Goal: Contribute content: Add original content to the website for others to see

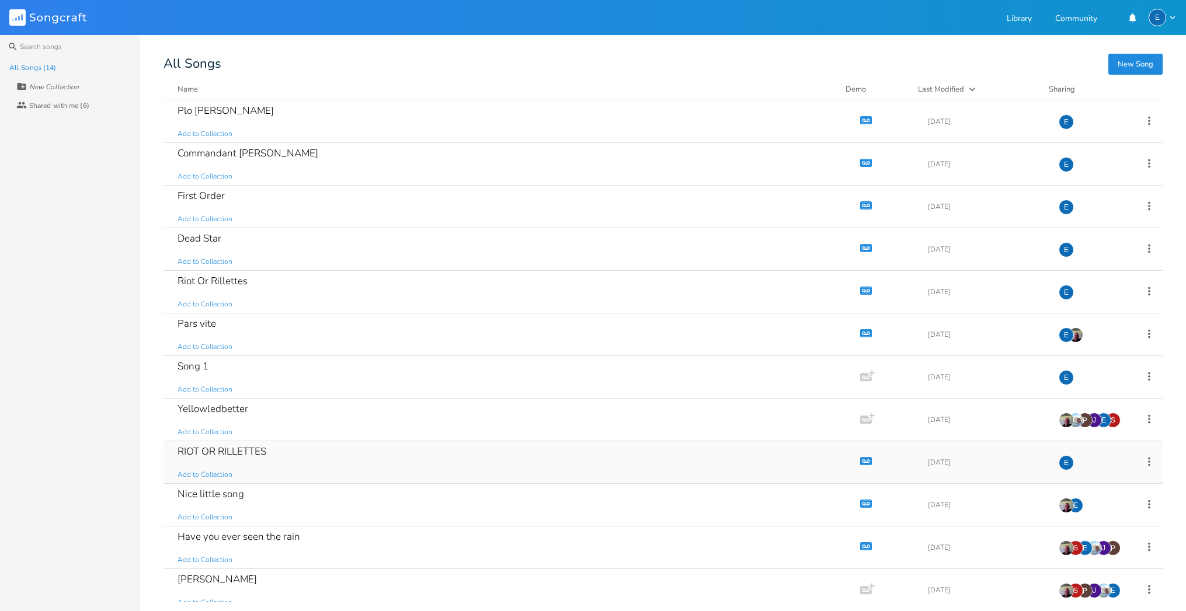
click at [860, 462] on icon "Demo" at bounding box center [866, 461] width 12 height 12
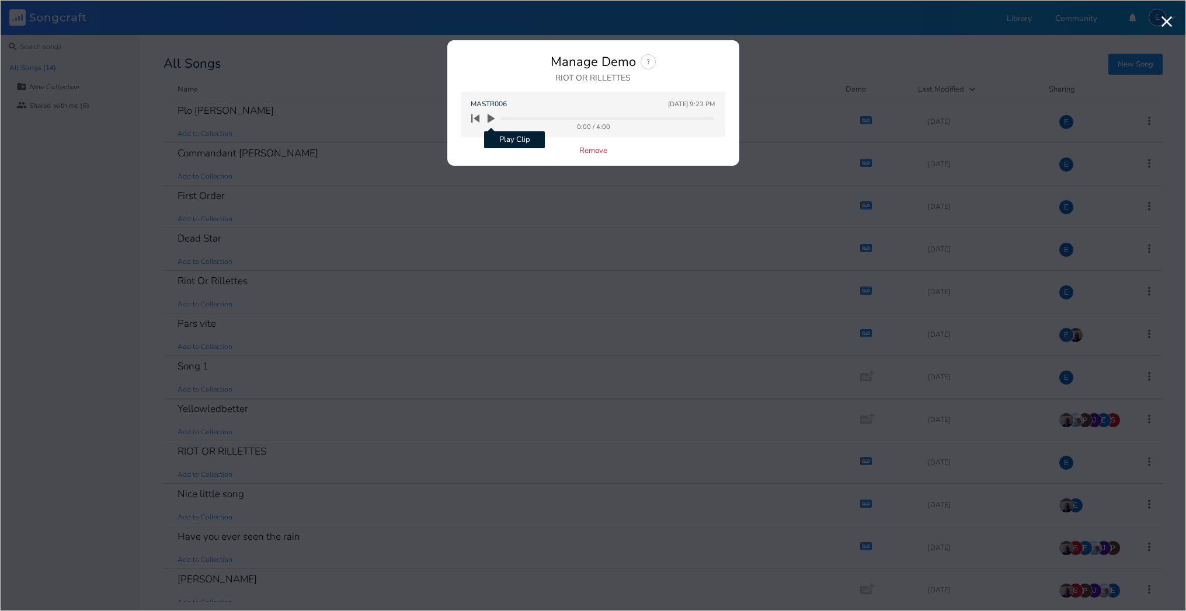
click at [492, 115] on icon "button" at bounding box center [491, 118] width 11 height 11
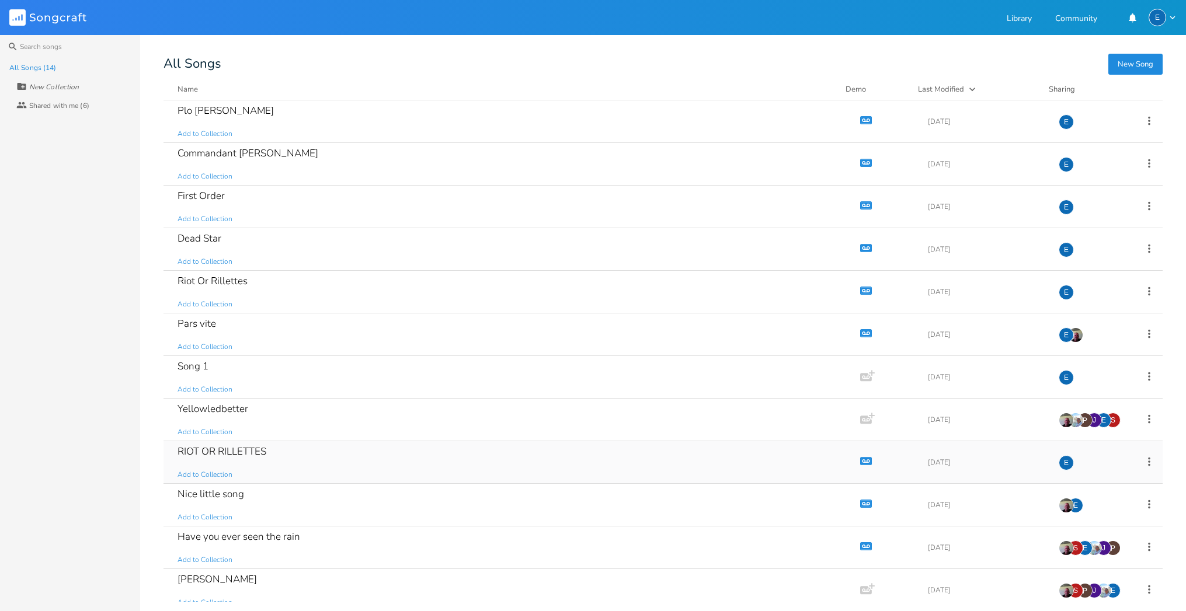
click at [254, 447] on div "RIOT OR RILLETTES" at bounding box center [221, 452] width 89 height 10
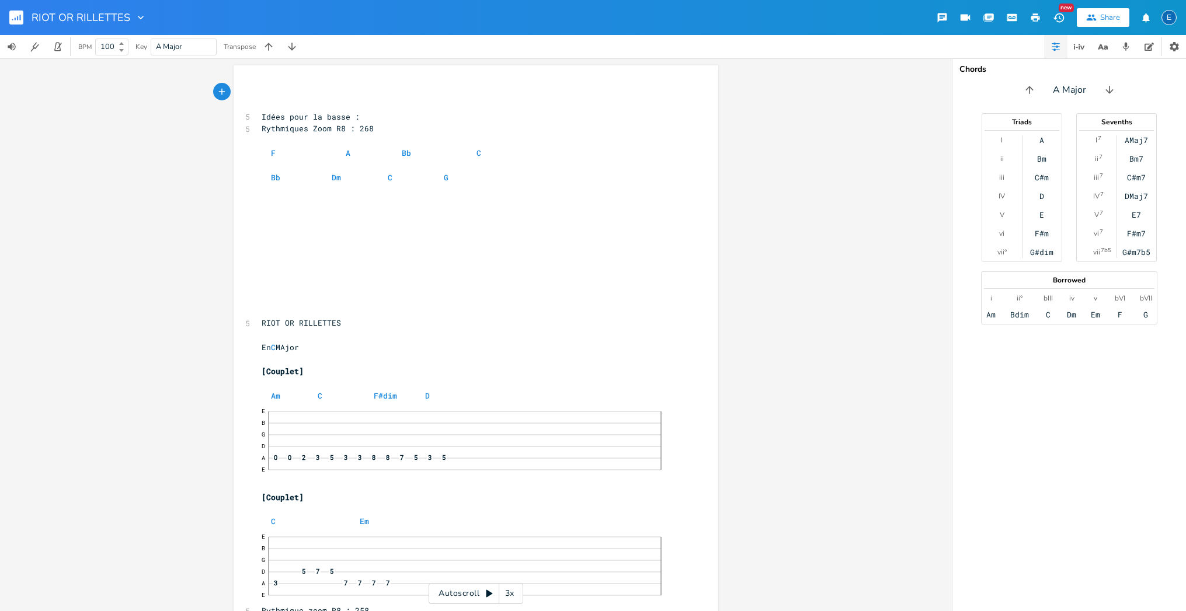
click at [1054, 16] on icon "button" at bounding box center [1059, 18] width 12 height 12
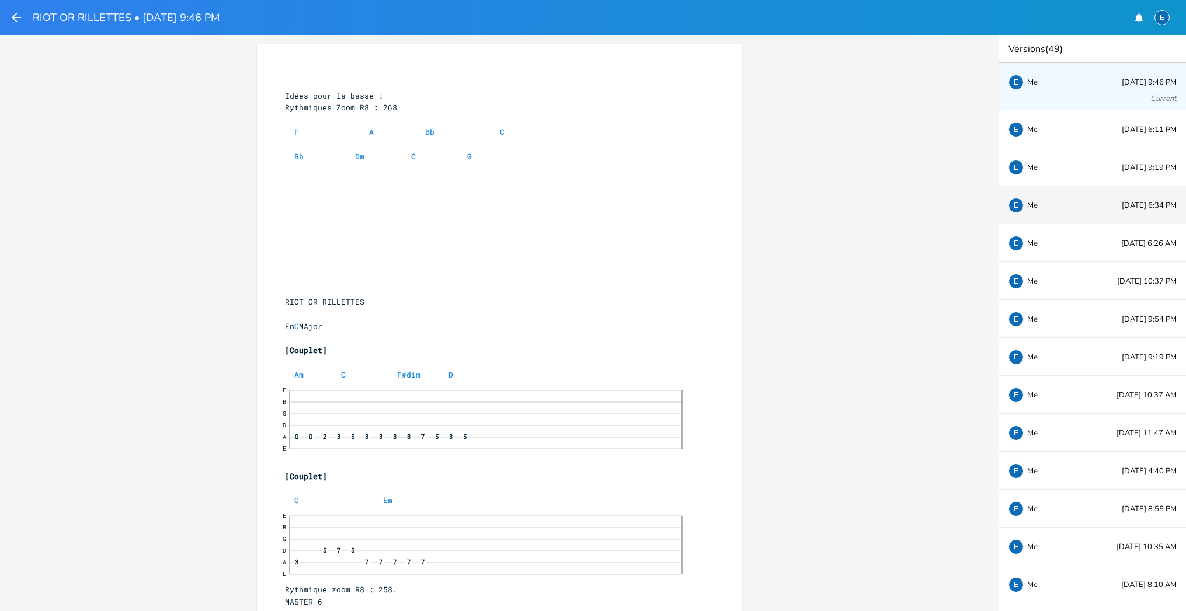
click at [1121, 203] on span "[DATE] 6:34 PM" at bounding box center [1148, 206] width 55 height 8
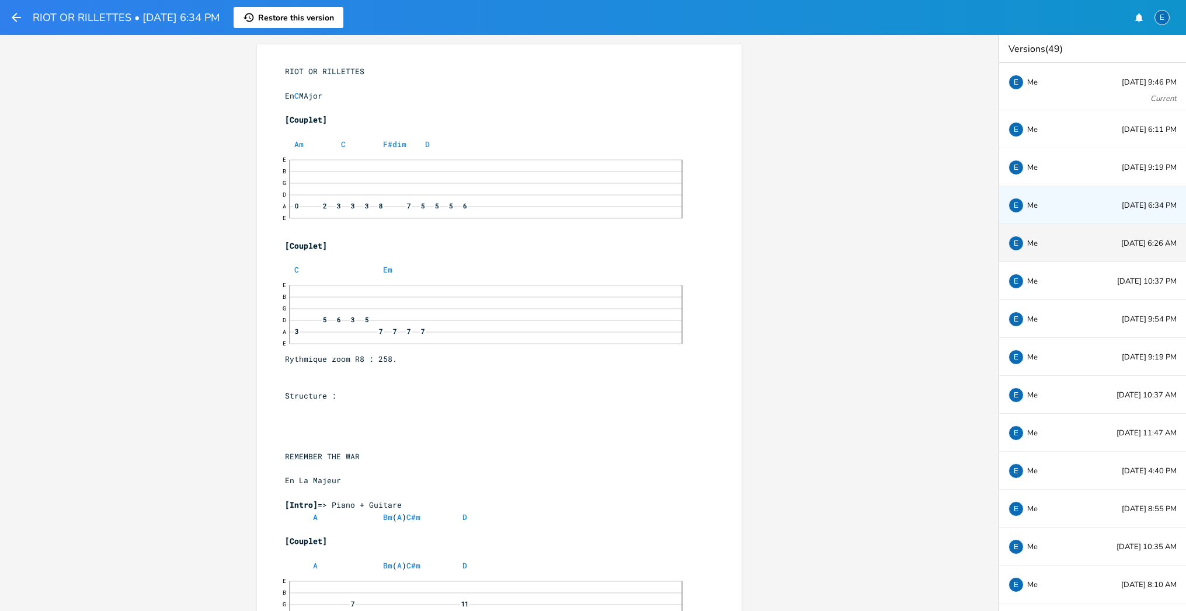
click at [1073, 242] on div "E Me" at bounding box center [1046, 242] width 77 height 7
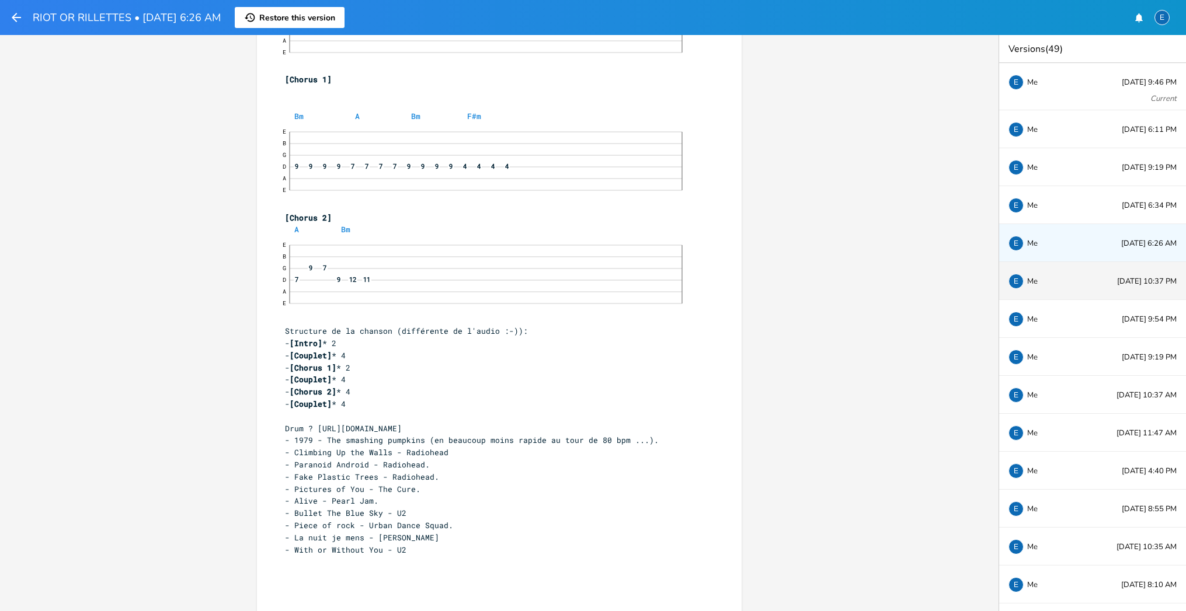
click at [1128, 278] on span "[DATE] 10:37 PM" at bounding box center [1147, 282] width 60 height 8
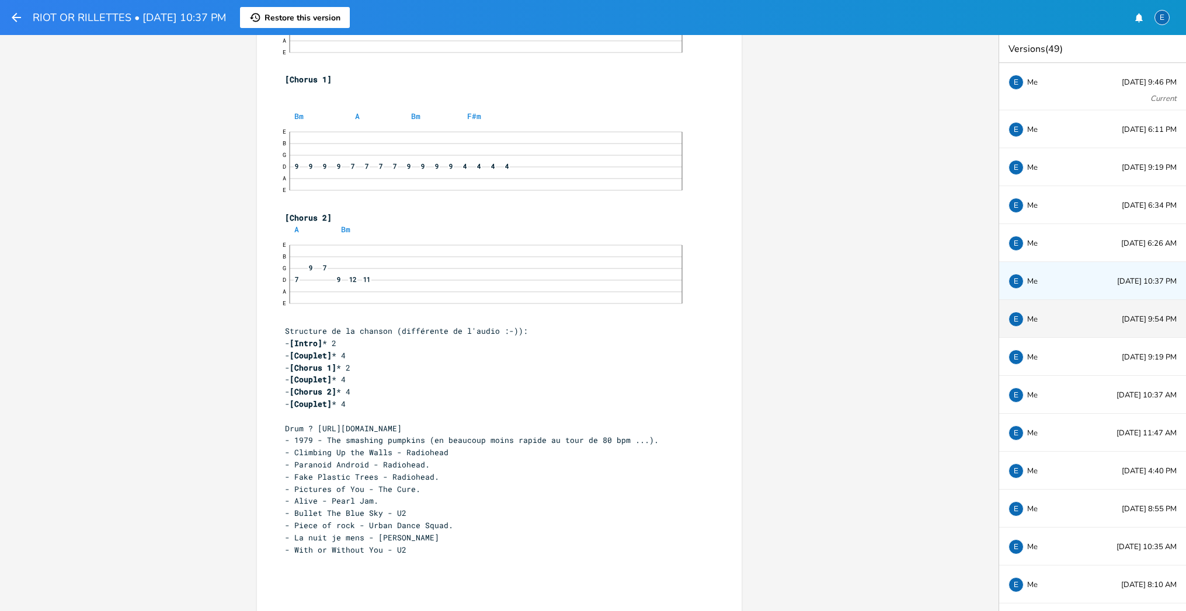
click at [1121, 319] on span "[DATE] 9:54 PM" at bounding box center [1148, 320] width 55 height 8
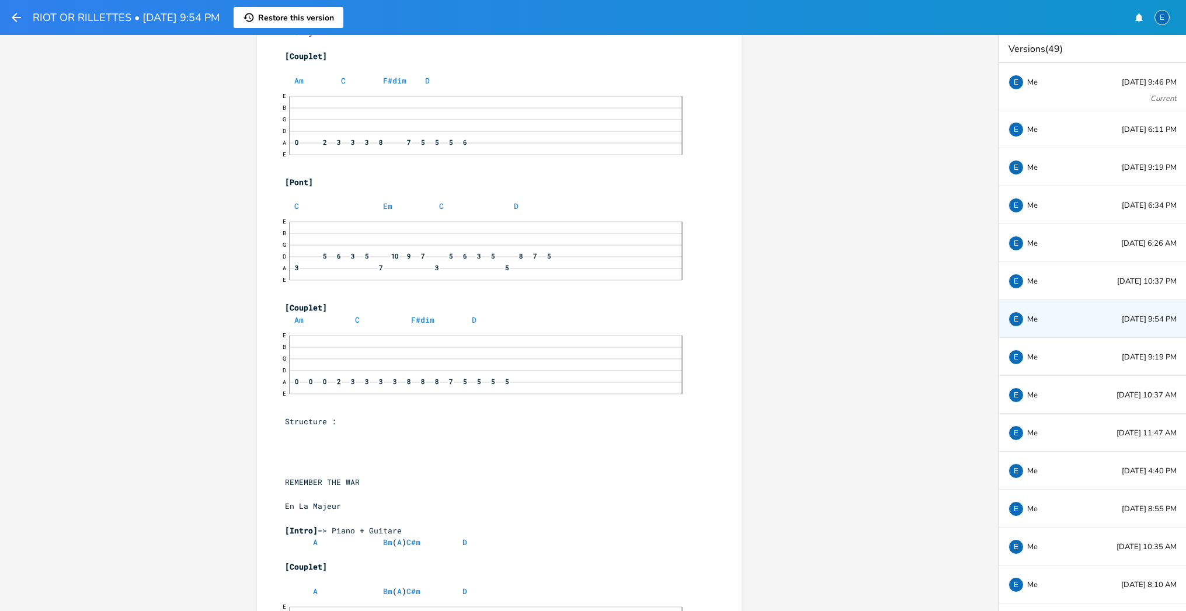
scroll to position [59, 0]
click at [294, 296] on pre "​" at bounding box center [494, 300] width 422 height 12
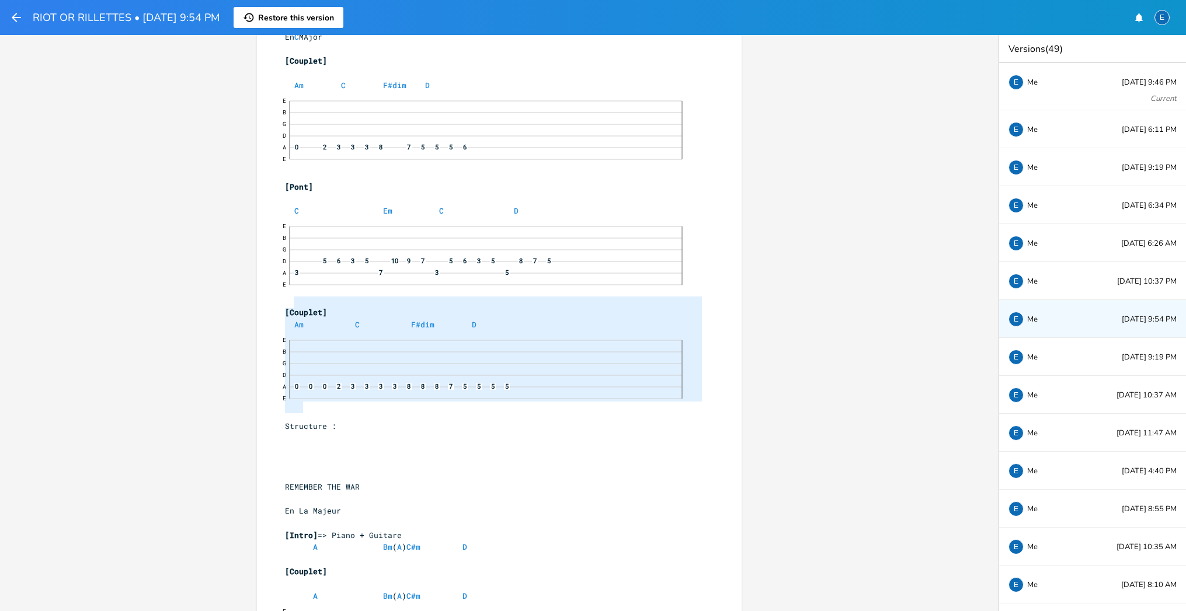
drag, startPoint x: 291, startPoint y: 323, endPoint x: 301, endPoint y: 405, distance: 82.9
click at [301, 405] on div "RIOT OR RILLETTES ​ En C MAjor ​ [Couplet] ​ Am C F#dim D E B G D A 0 2 3 3 3 8…" at bounding box center [494, 620] width 422 height 1228
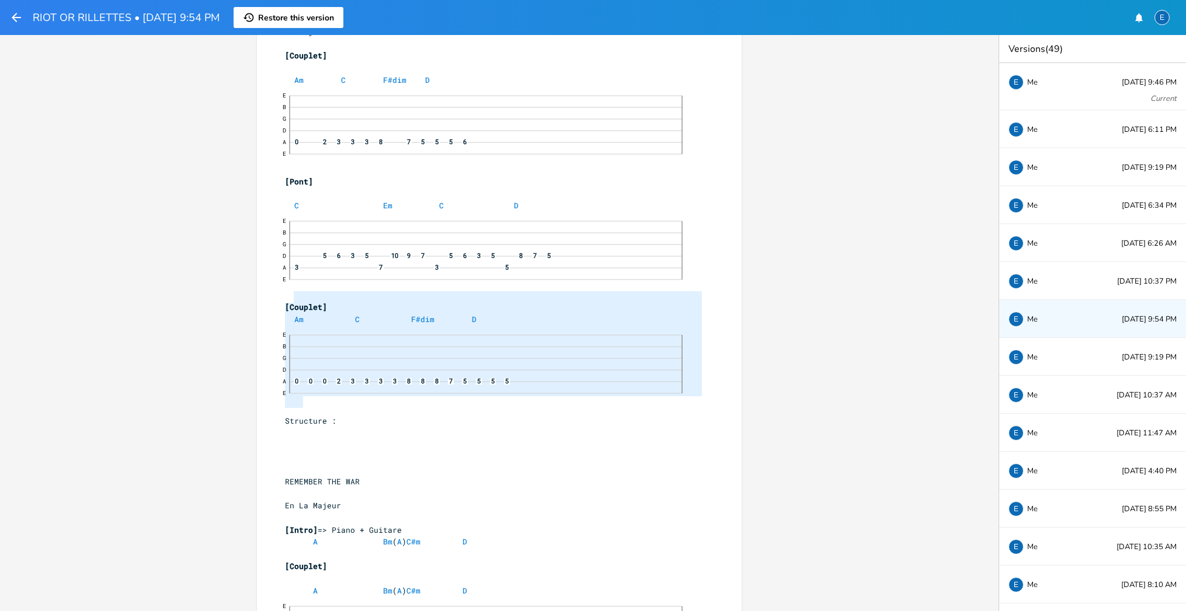
click at [283, 282] on div "E B G D 5 6 3 5 10 9 7 5 6 3 5 8 7 5 A 3 7 3 5 E" at bounding box center [494, 250] width 422 height 77
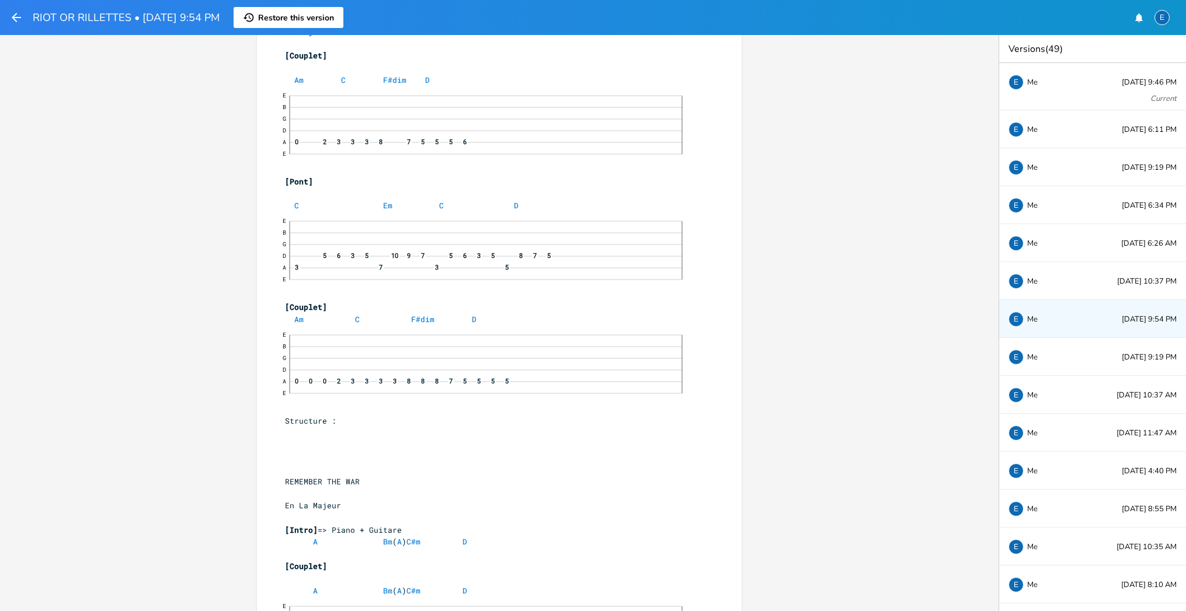
click at [283, 289] on pre "​" at bounding box center [494, 295] width 422 height 12
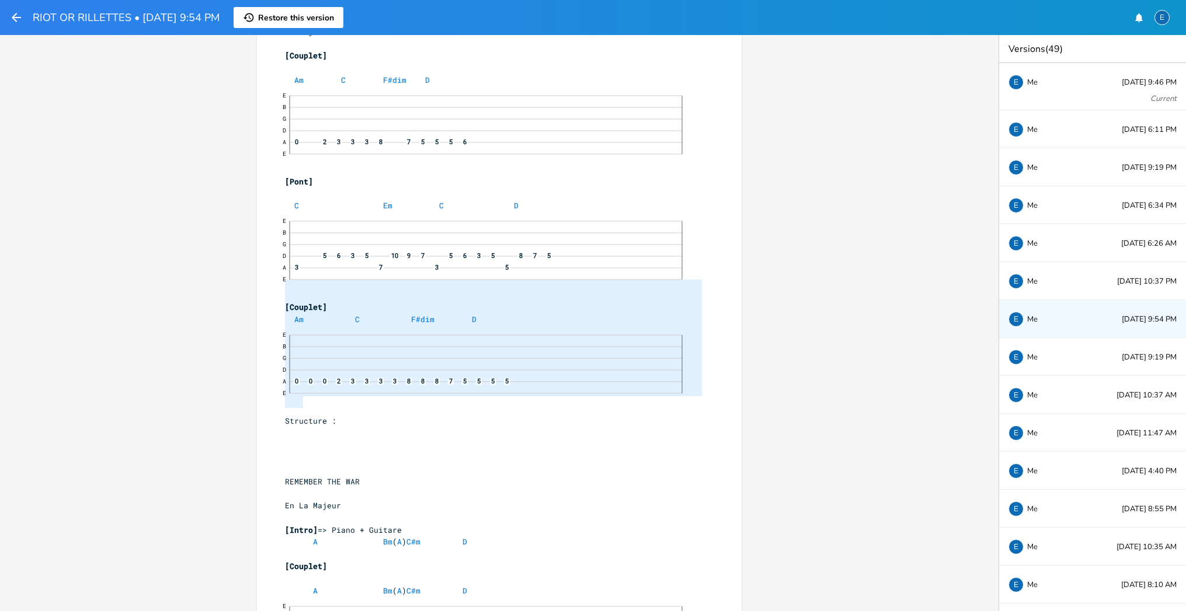
drag, startPoint x: 284, startPoint y: 286, endPoint x: 301, endPoint y: 401, distance: 116.3
click at [301, 401] on div "RIOT OR RILLETTES ​ En C MAjor ​ [Couplet] ​ Am C F#dim D E B G D A 0 2 3 3 3 8…" at bounding box center [494, 615] width 422 height 1228
click at [477, 428] on pre at bounding box center [494, 433] width 422 height 12
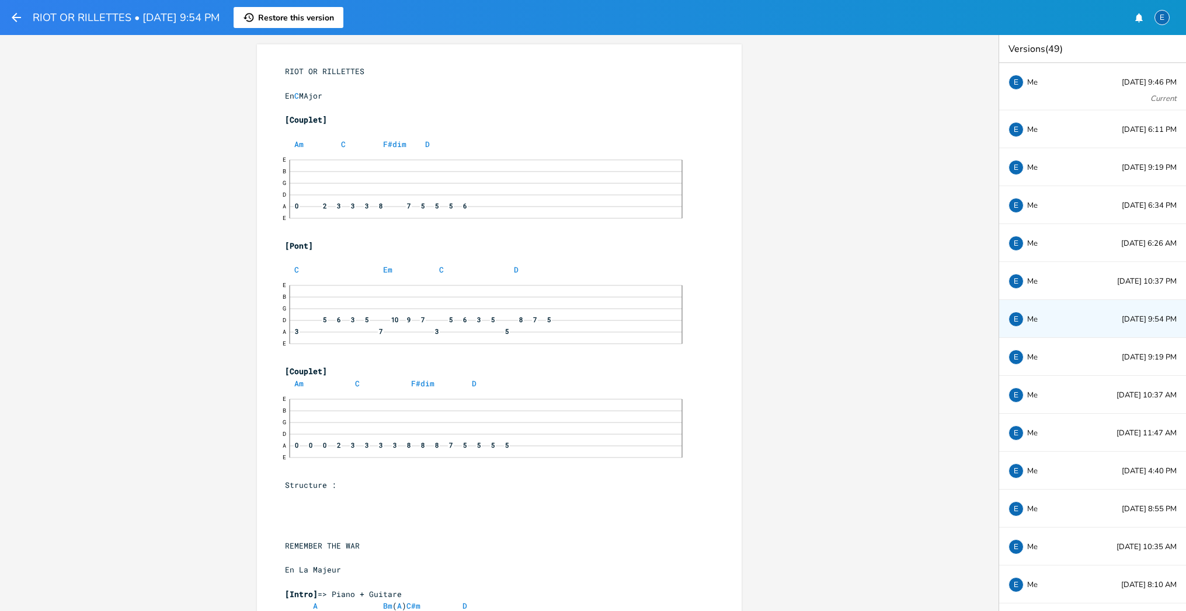
scroll to position [0, 0]
click at [13, 16] on icon "button" at bounding box center [16, 17] width 9 height 9
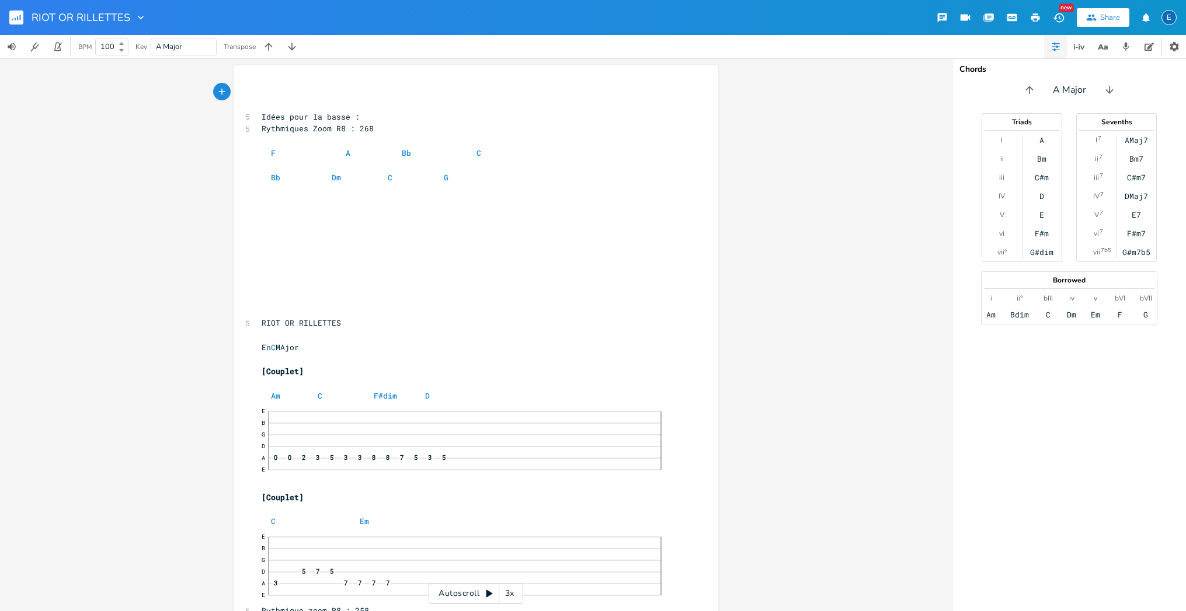
click at [16, 16] on rect "button" at bounding box center [16, 18] width 14 height 14
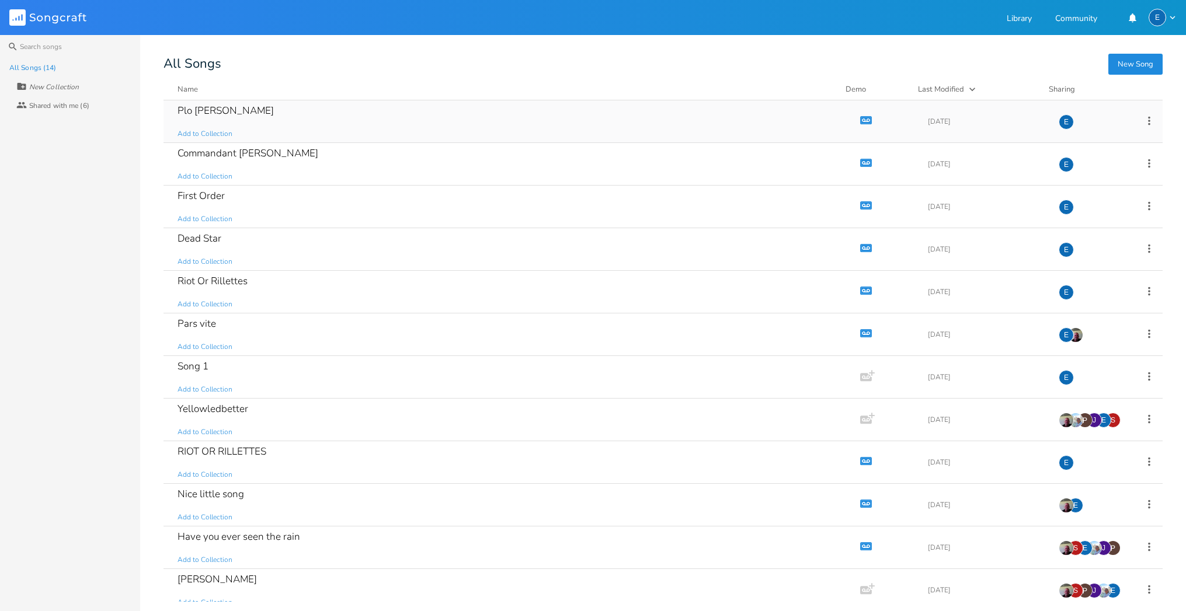
click at [214, 110] on div "Plo [PERSON_NAME]" at bounding box center [225, 111] width 96 height 10
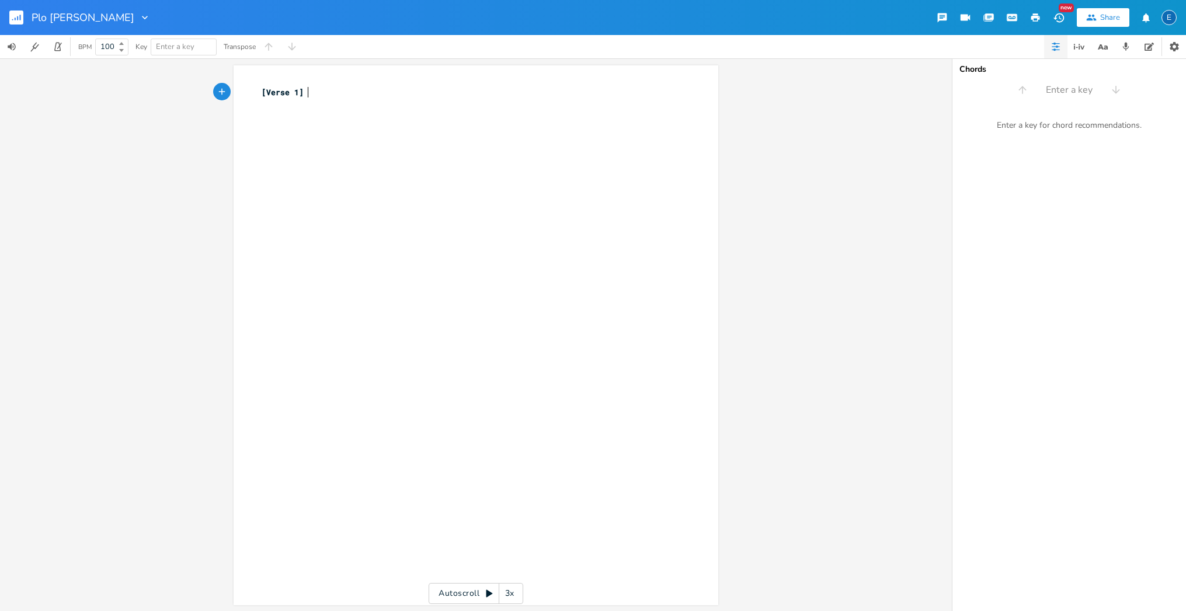
scroll to position [0, 1]
click at [262, 92] on span "[Verse 1]" at bounding box center [283, 92] width 42 height 11
click at [340, 93] on pre "[Verse 1]" at bounding box center [470, 92] width 422 height 12
click at [312, 93] on pre "[Verse 1]" at bounding box center [470, 92] width 422 height 12
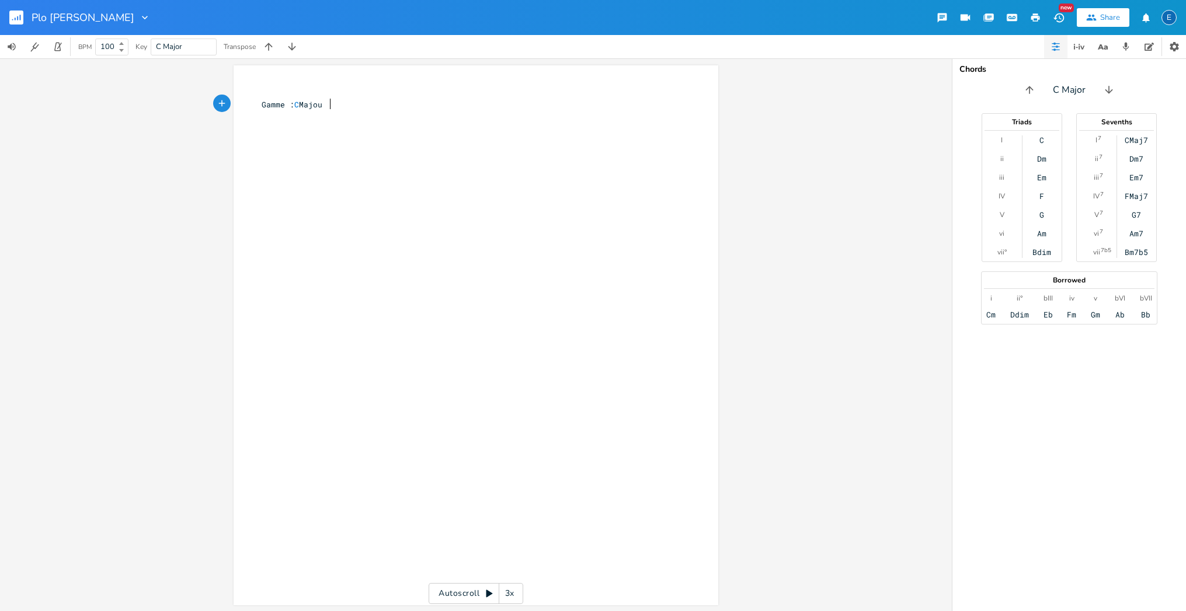
type textarea "Gamme : C Majour"
type textarea "Verse"
click at [221, 134] on icon "button" at bounding box center [222, 138] width 11 height 11
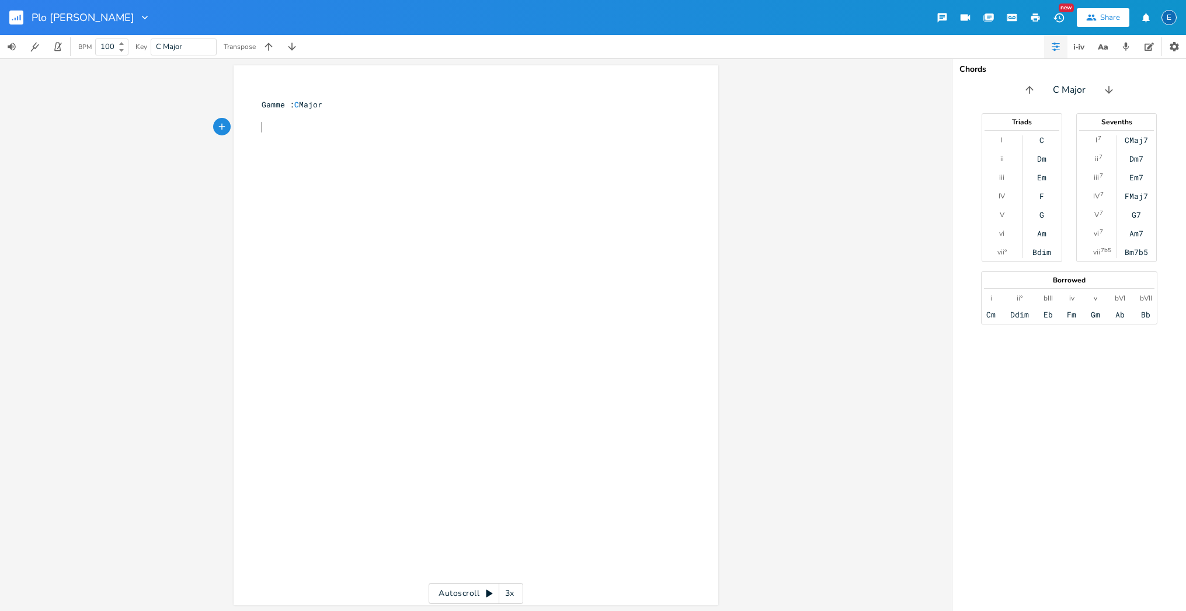
click at [282, 132] on pre "​" at bounding box center [470, 129] width 422 height 12
type textarea "Verse"
click at [259, 143] on pre "​" at bounding box center [470, 141] width 422 height 12
click at [259, 154] on pre "​" at bounding box center [470, 153] width 422 height 12
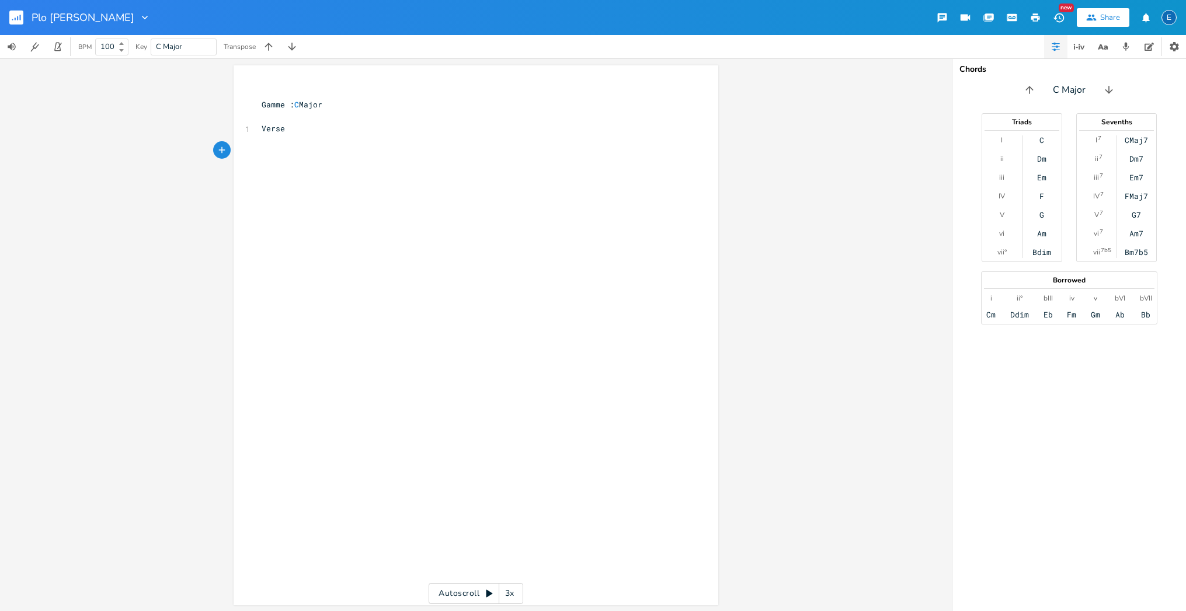
click at [222, 152] on icon "button" at bounding box center [222, 150] width 11 height 11
click at [239, 148] on icon "button" at bounding box center [243, 150] width 8 height 8
click at [274, 211] on span "—" at bounding box center [276, 214] width 8 height 6
click at [270, 155] on pre "​" at bounding box center [470, 153] width 423 height 12
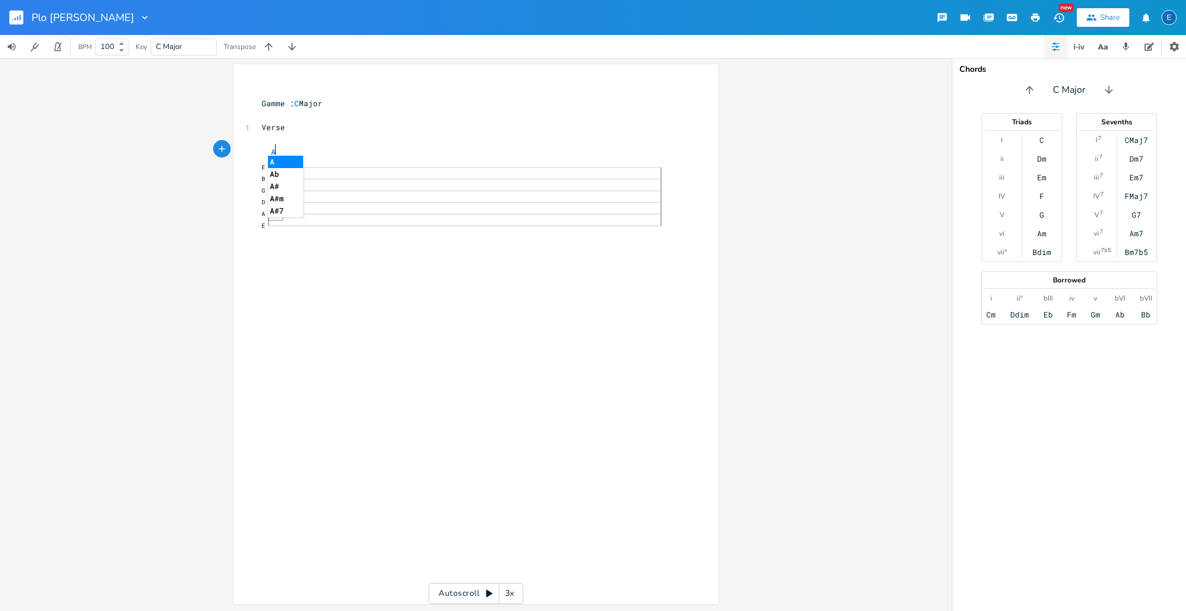
scroll to position [0, 13]
type textarea "Am"
click at [285, 163] on li "Am" at bounding box center [285, 162] width 36 height 12
type textarea "C"
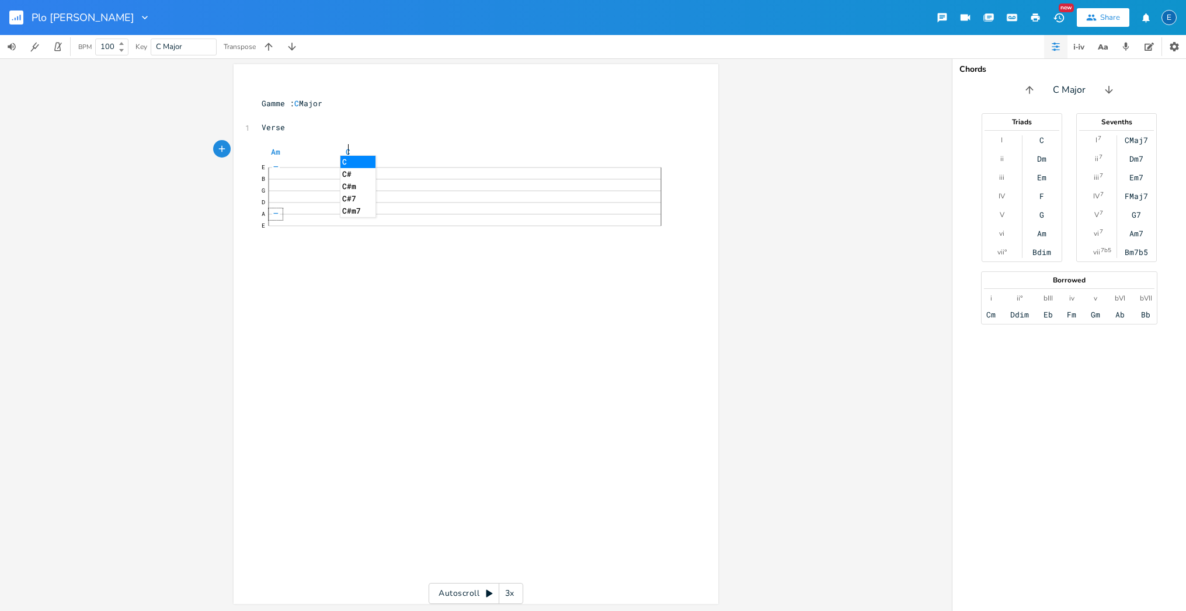
click at [350, 160] on li "C" at bounding box center [357, 162] width 35 height 12
type textarea "F#di"
click at [417, 158] on li "F#dim" at bounding box center [419, 162] width 41 height 12
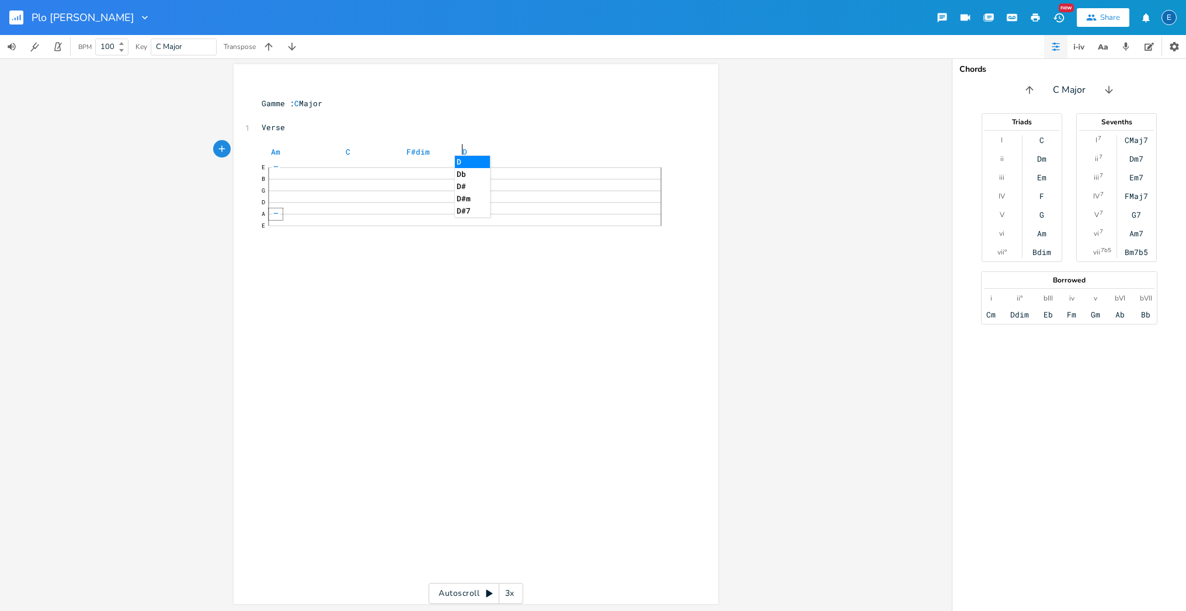
type textarea "D"
click at [458, 161] on li "D" at bounding box center [472, 162] width 35 height 12
click at [684, 215] on div "xxxxxxxxxx ​ Gamme : C Major ​ 1 Verse ​ Am C F#dim D E B G D 7 A 0 0 0 0 2 3 3…" at bounding box center [484, 190] width 451 height 215
type textarea "Pont"
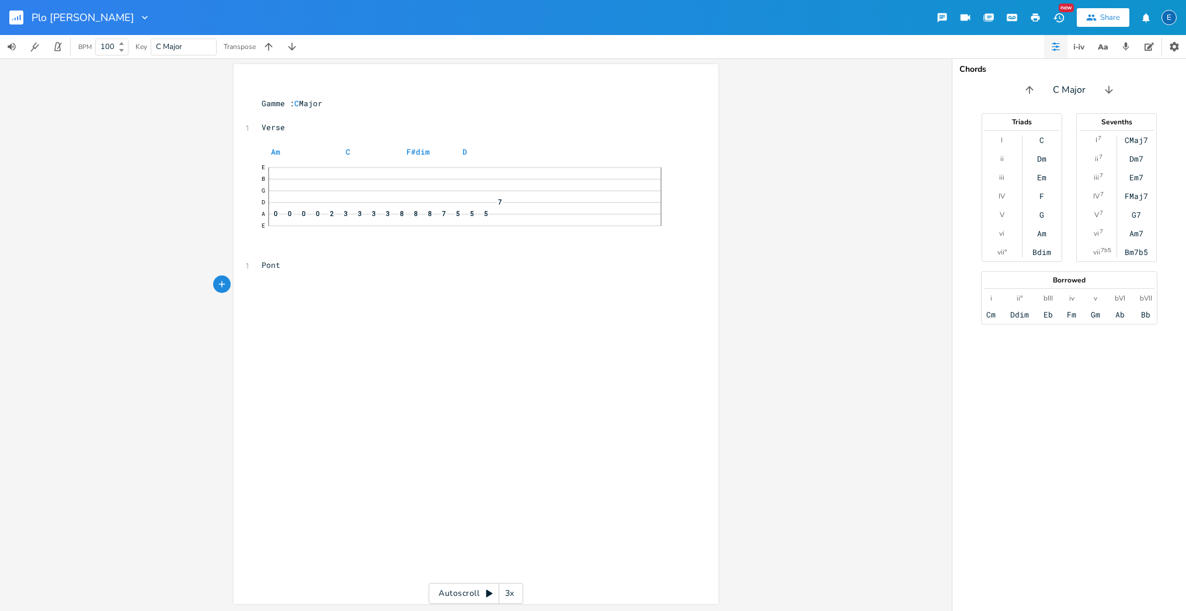
click at [219, 281] on icon "button" at bounding box center [222, 284] width 11 height 11
click at [239, 281] on icon "button" at bounding box center [243, 284] width 8 height 8
click at [272, 348] on span "—" at bounding box center [276, 351] width 8 height 6
click at [271, 285] on pre "​" at bounding box center [470, 290] width 423 height 12
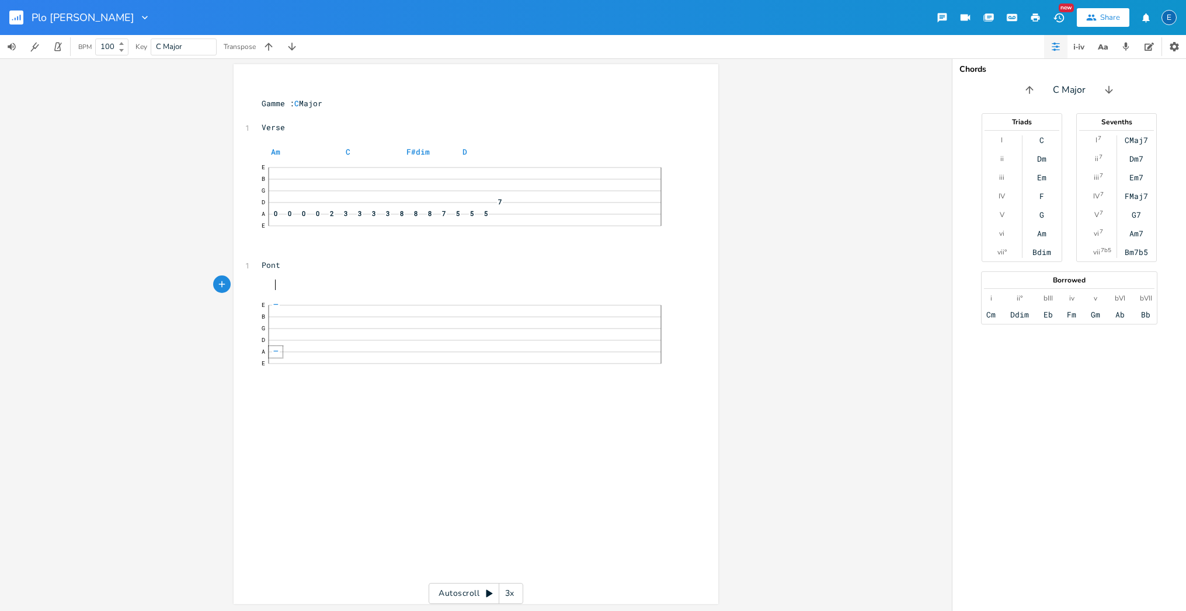
scroll to position [0, 9]
type textarea "C"
click at [281, 294] on li "C" at bounding box center [289, 297] width 35 height 12
type textarea "E"
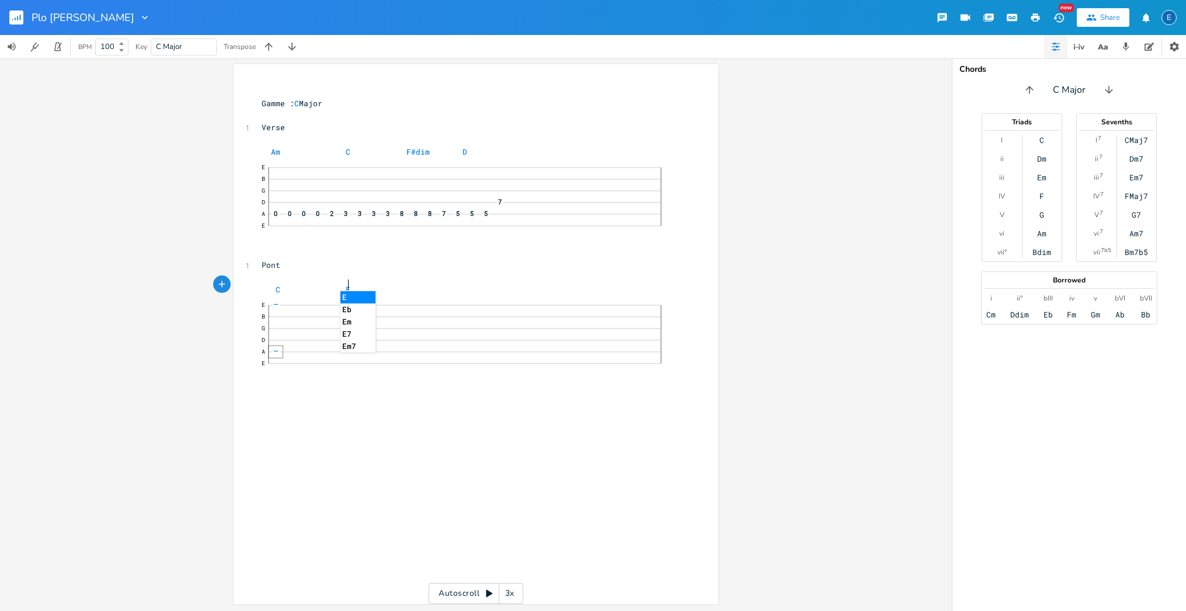
click at [348, 321] on li "Em" at bounding box center [357, 322] width 35 height 12
type textarea "C"
click at [409, 295] on li "C" at bounding box center [412, 297] width 35 height 12
type textarea "D"
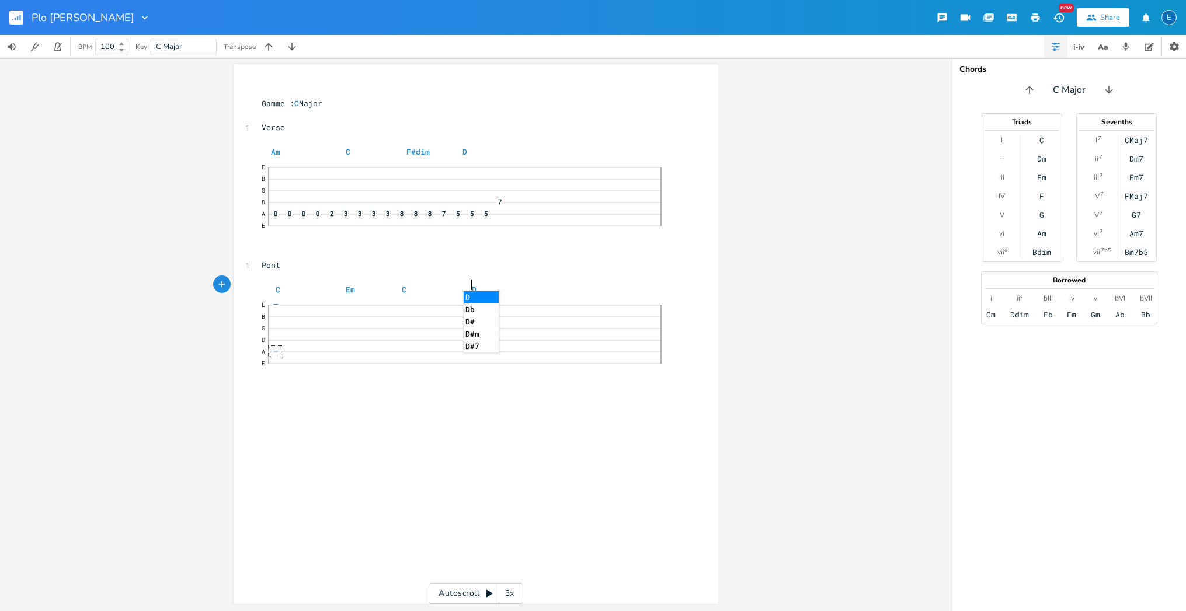
click at [470, 292] on li "D" at bounding box center [481, 297] width 35 height 12
click at [19, 15] on rect "button" at bounding box center [16, 18] width 14 height 14
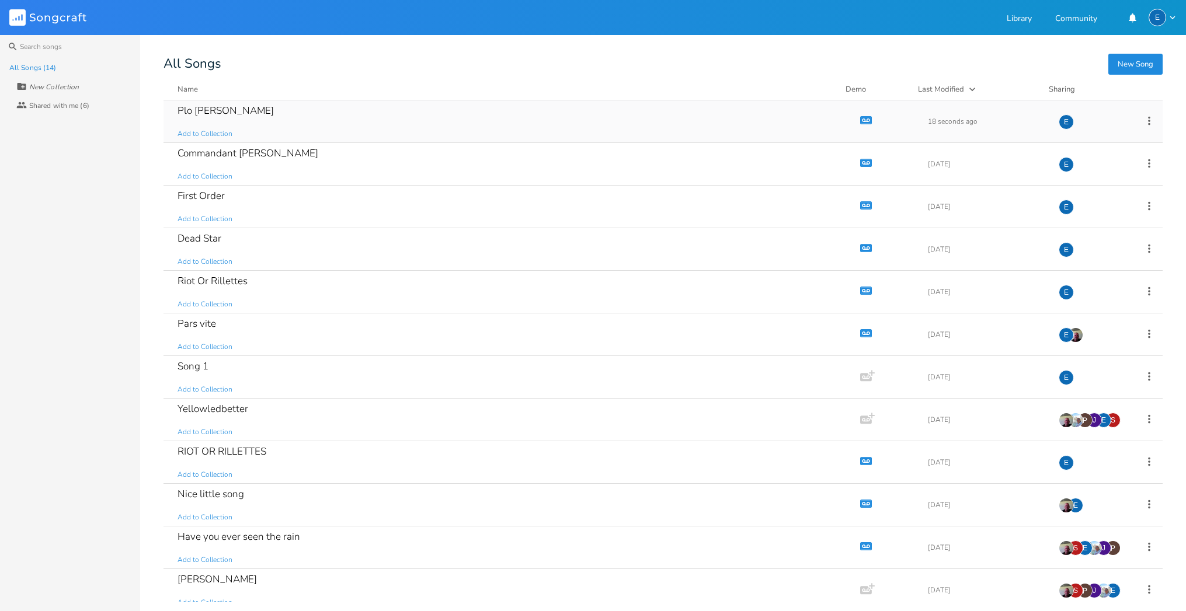
click at [1148, 120] on icon at bounding box center [1149, 120] width 2 height 9
click at [1100, 160] on span "Duplicate Make a Copy" at bounding box center [1078, 159] width 51 height 8
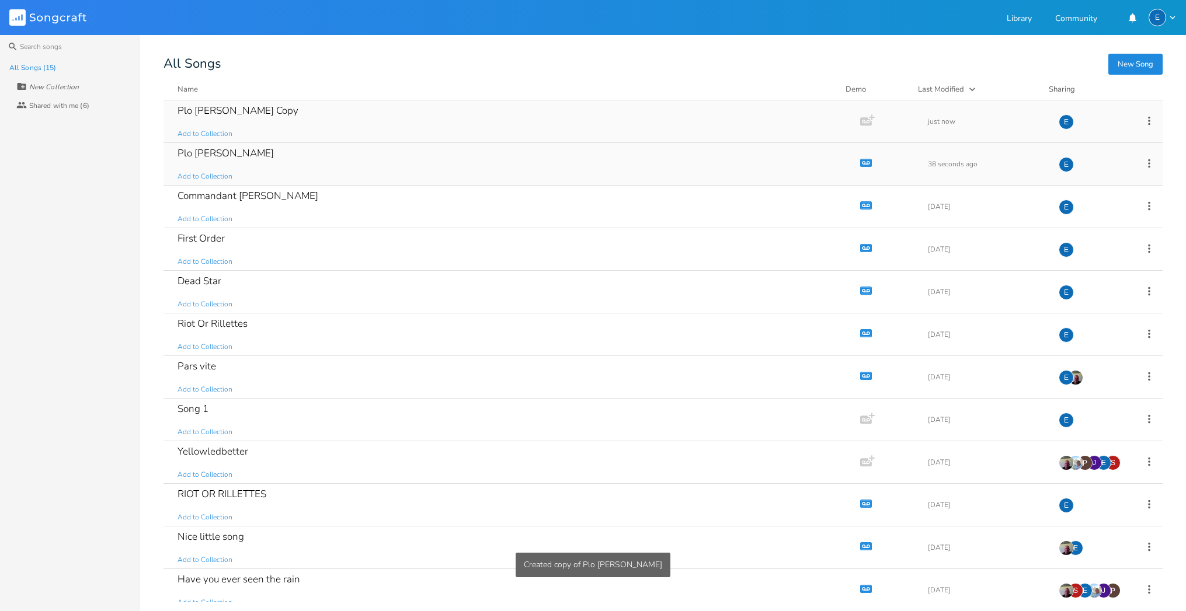
click at [195, 109] on div "Plo [PERSON_NAME] Copy" at bounding box center [237, 111] width 121 height 10
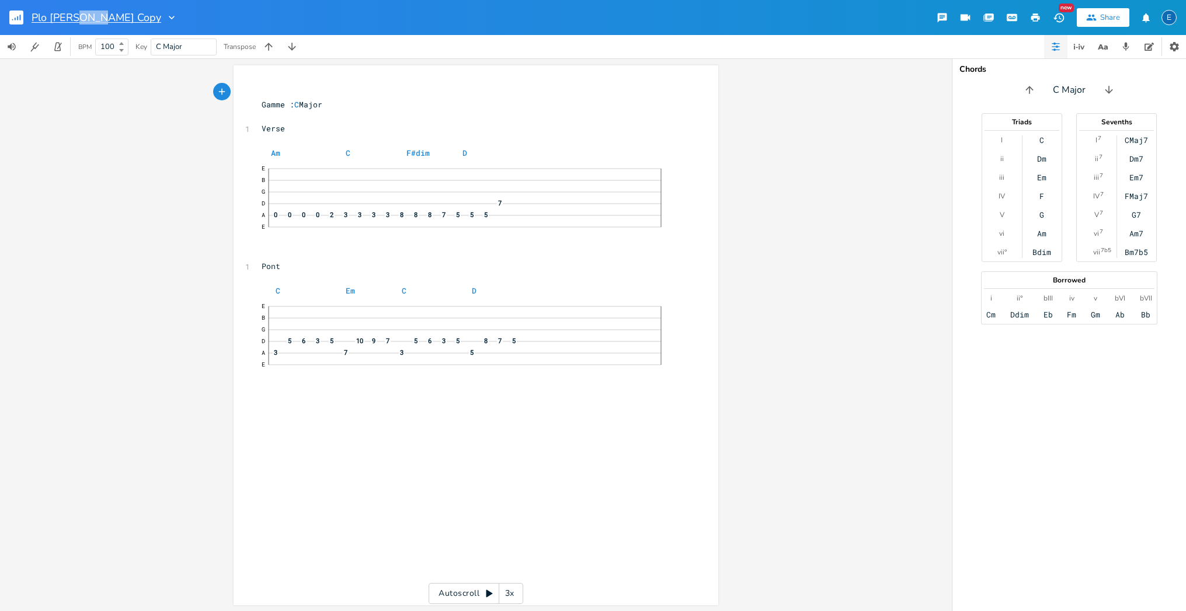
scroll to position [1, 0]
click at [169, 18] on icon "button" at bounding box center [172, 18] width 6 height 4
click at [126, 29] on span "Edit Rename" at bounding box center [123, 33] width 37 height 8
type input "Dark Clown"
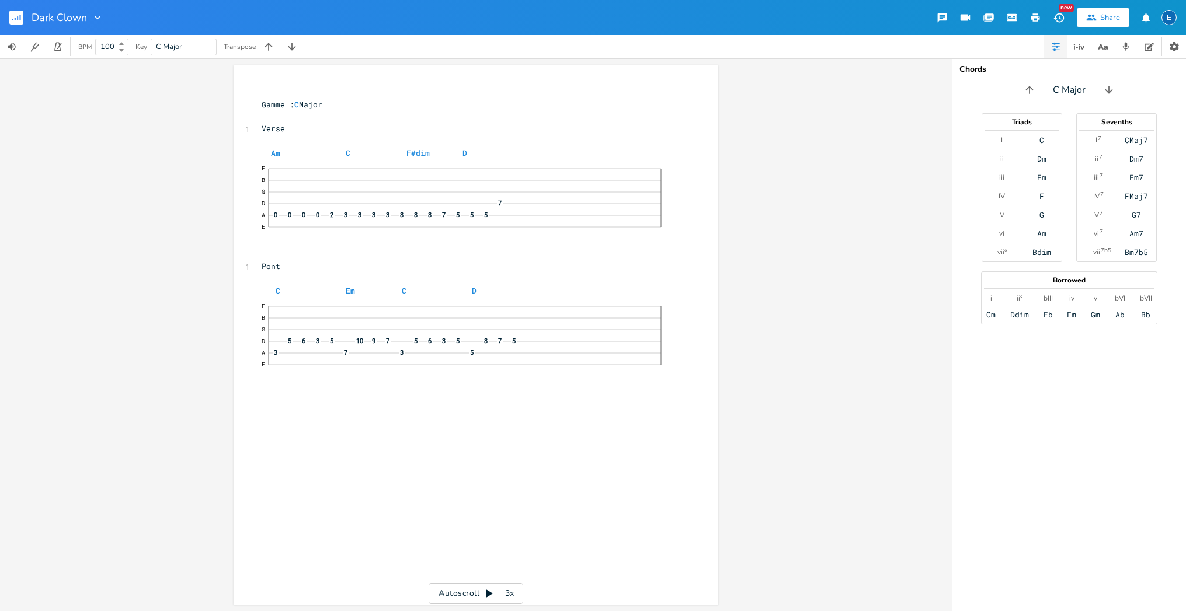
click at [212, 117] on div "xxxxxxxxxx ​ Gamme : C Major ​ 1 Verse ​ Am C F#dim D E B G D 7 A 0 0 0 0 2 3 3…" at bounding box center [476, 334] width 952 height 553
click at [15, 18] on icon "button" at bounding box center [15, 19] width 1 height 3
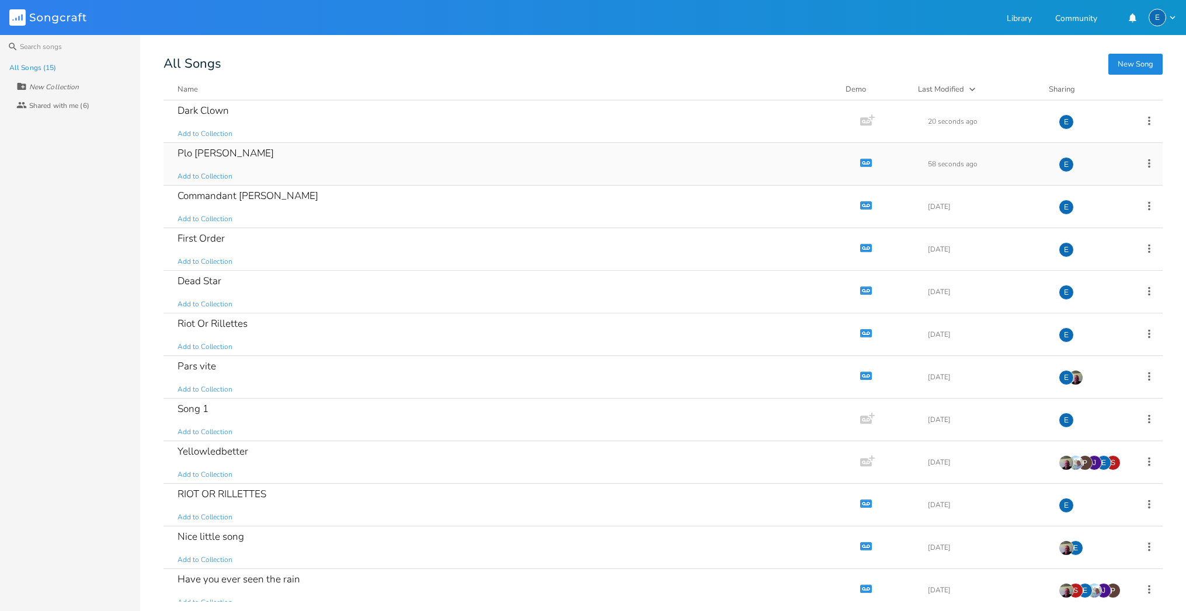
click at [204, 153] on div "Plo [PERSON_NAME]" at bounding box center [225, 153] width 96 height 10
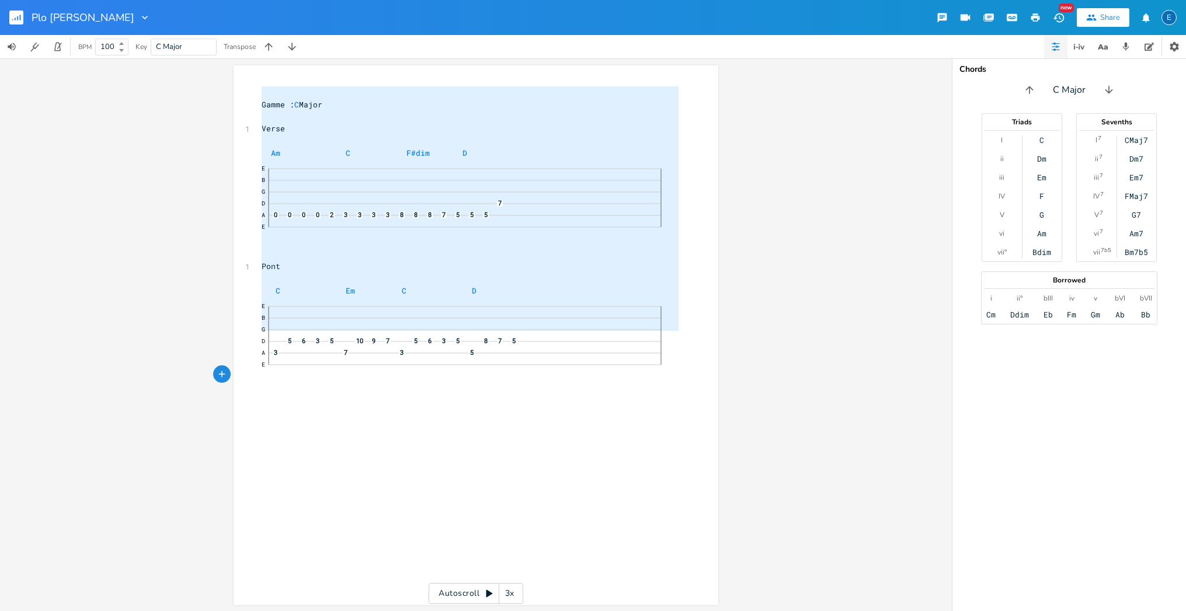
type textarea "Gamme : C Major Verse Am C F#dim D  Pont C Em C D "
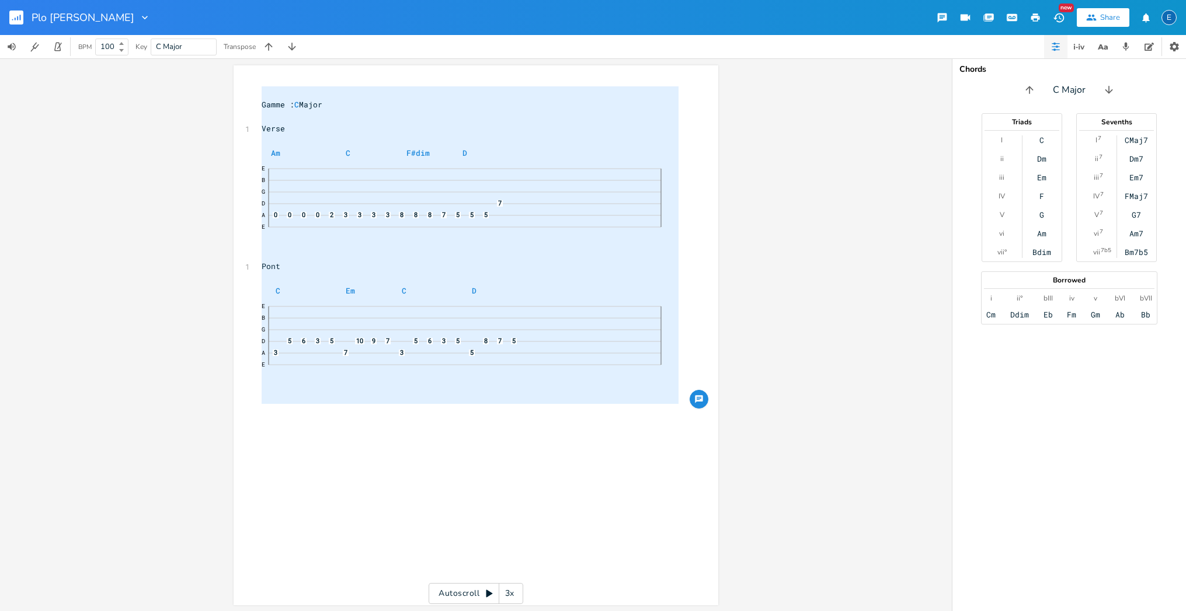
drag, startPoint x: 259, startPoint y: 92, endPoint x: 279, endPoint y: 407, distance: 315.9
click at [279, 407] on div "​ Gamme : C Major ​ 1 Verse ​ Am C F#dim D E B G D 7 A 0 0 0 0 2 3 3 3 3 8 8 8 …" at bounding box center [470, 254] width 422 height 336
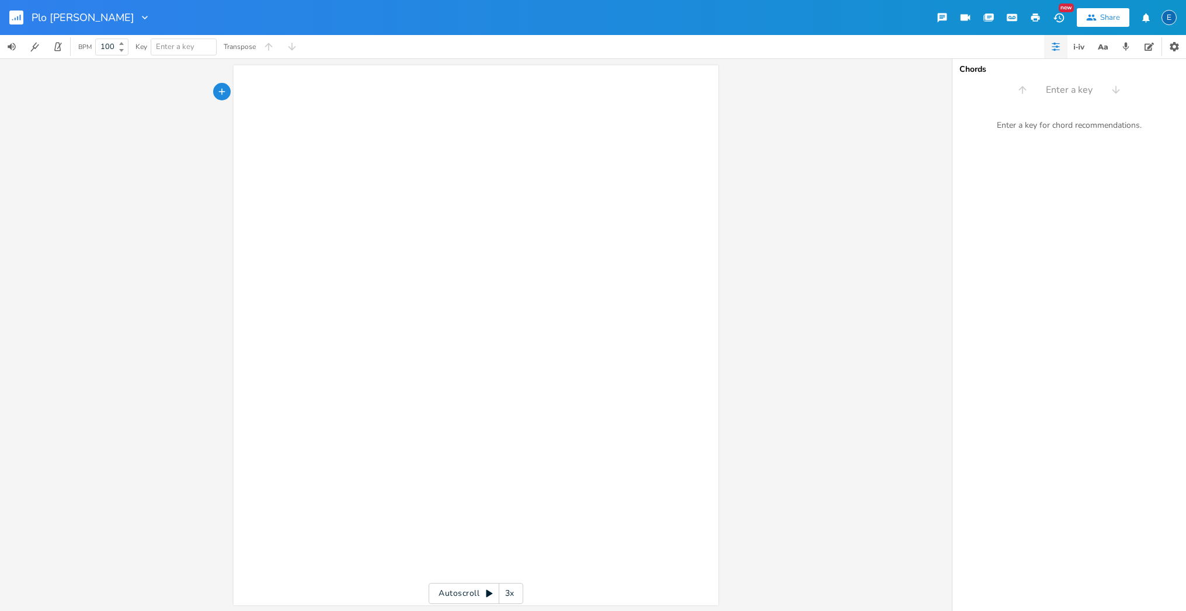
click at [21, 18] on rect "button" at bounding box center [16, 18] width 14 height 14
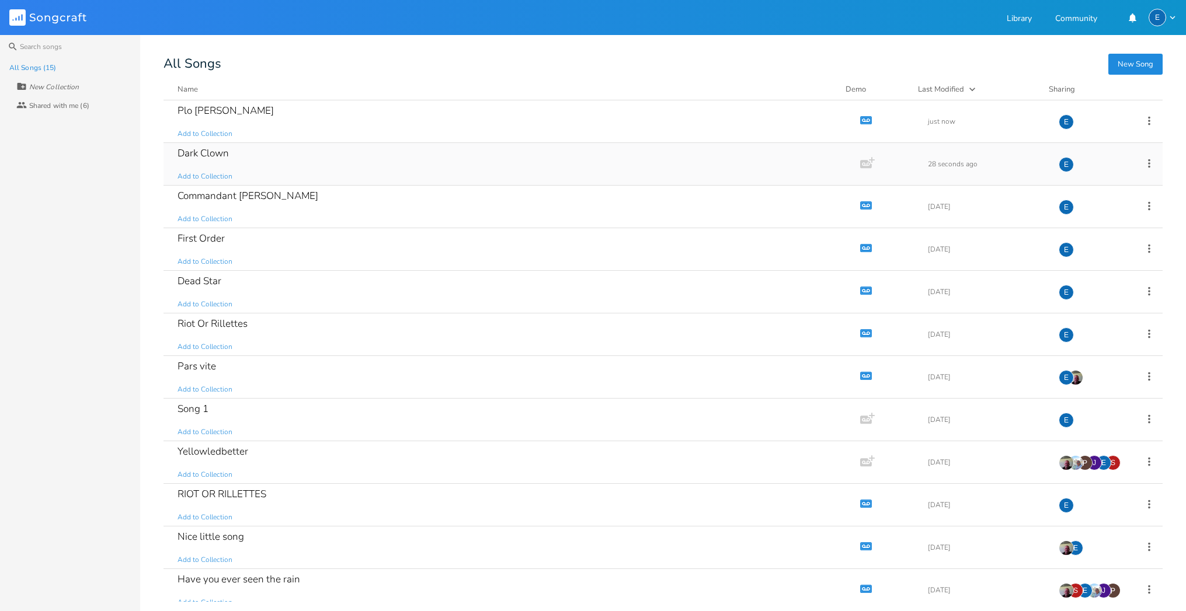
click at [210, 152] on div "Dark Clown" at bounding box center [202, 153] width 51 height 10
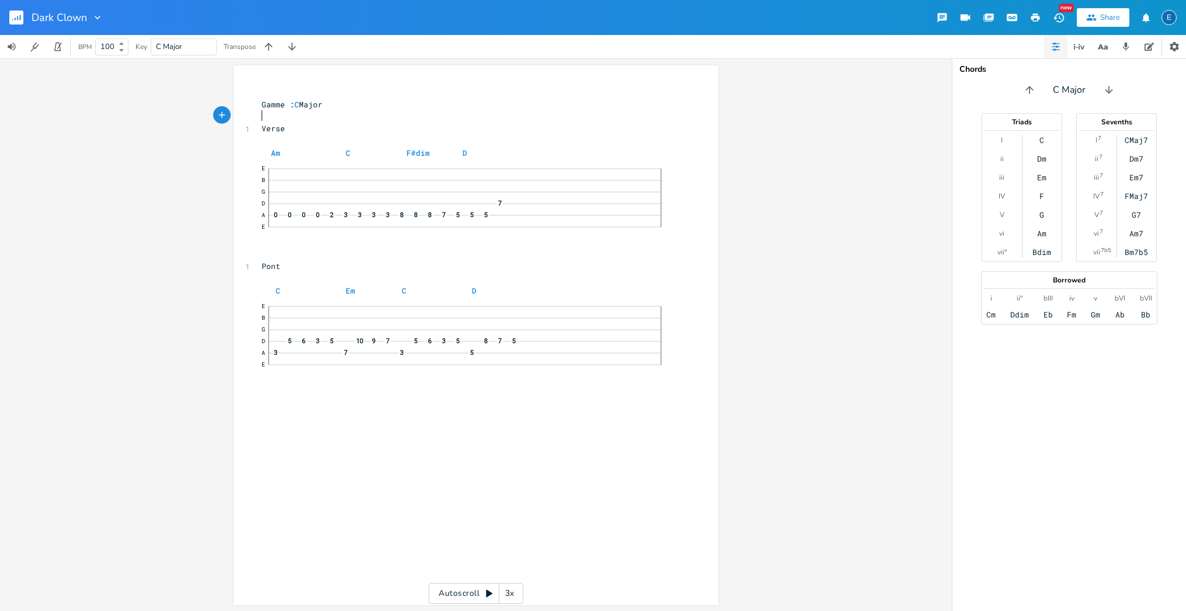
click at [357, 114] on pre "​" at bounding box center [470, 117] width 422 height 12
click at [1062, 412] on div "Chords C Major Triads I ii iii IV V vi vii° C Dm Em F G Am Bdim Sevenths I 7 ii…" at bounding box center [1069, 334] width 234 height 553
click at [430, 153] on span at bounding box center [439, 153] width 19 height 12
click at [466, 149] on pre "Am C F D" at bounding box center [470, 153] width 422 height 12
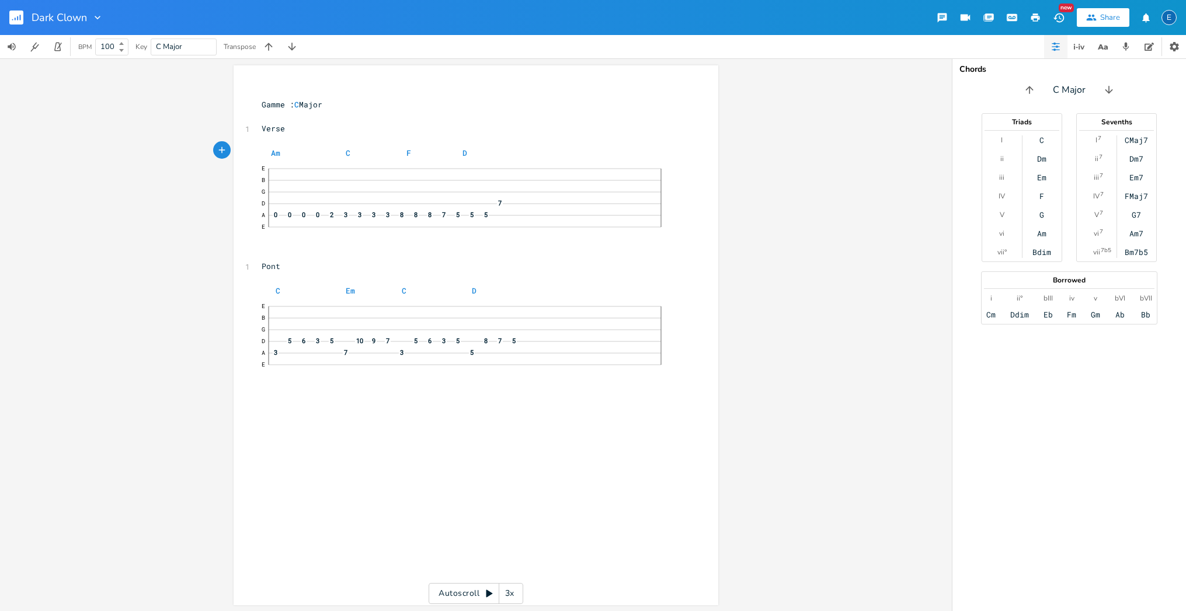
scroll to position [0, 6]
type textarea "m"
click at [464, 161] on li "Dm" at bounding box center [472, 163] width 36 height 12
click at [476, 285] on pre "C Em C D" at bounding box center [470, 291] width 422 height 12
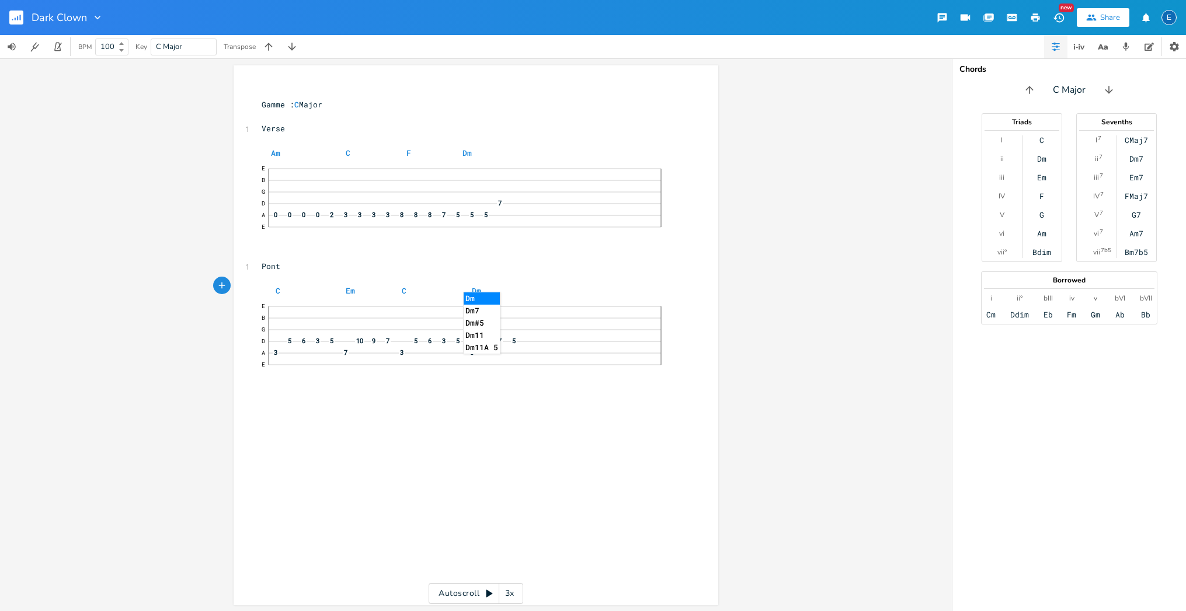
type textarea "m"
click at [472, 297] on li "Dm" at bounding box center [482, 298] width 36 height 12
click at [270, 238] on pre "E B G D 7 A 0 0 0 0 2 3 3 3 3 8 8 8 7 5 5 5 E" at bounding box center [470, 203] width 422 height 89
type textarea "A"
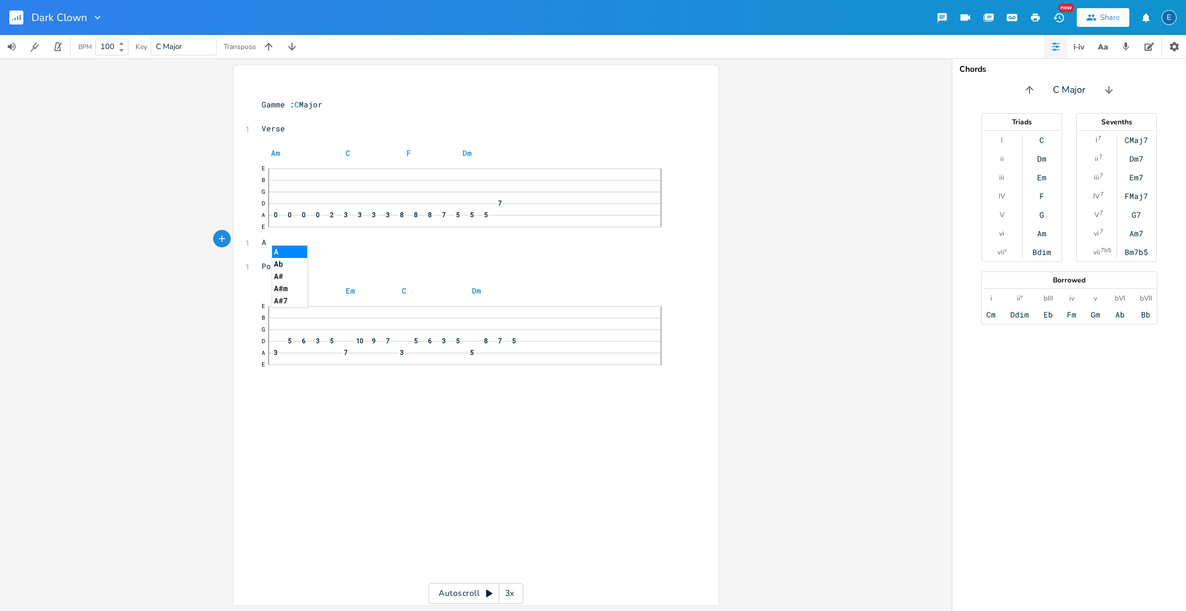
click at [282, 252] on li "A" at bounding box center [289, 252] width 35 height 12
type textarea "B"
click at [336, 253] on li "B" at bounding box center [344, 252] width 35 height 12
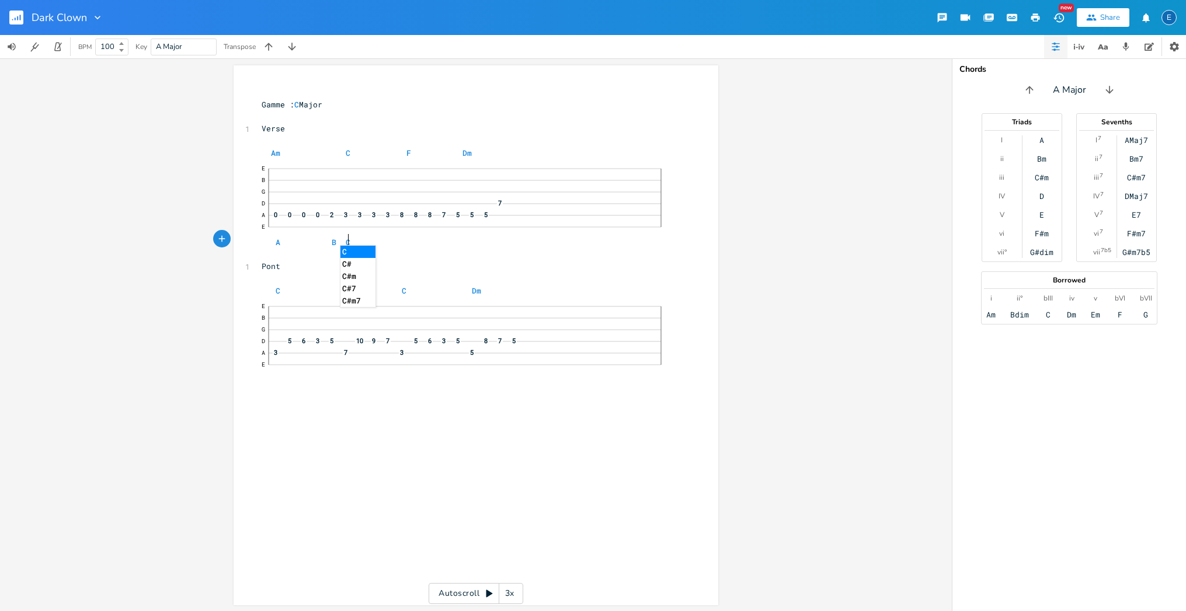
type textarea "C"
click at [349, 252] on li "C" at bounding box center [357, 252] width 35 height 12
type textarea "F"
click at [402, 251] on li "F" at bounding box center [412, 252] width 35 height 12
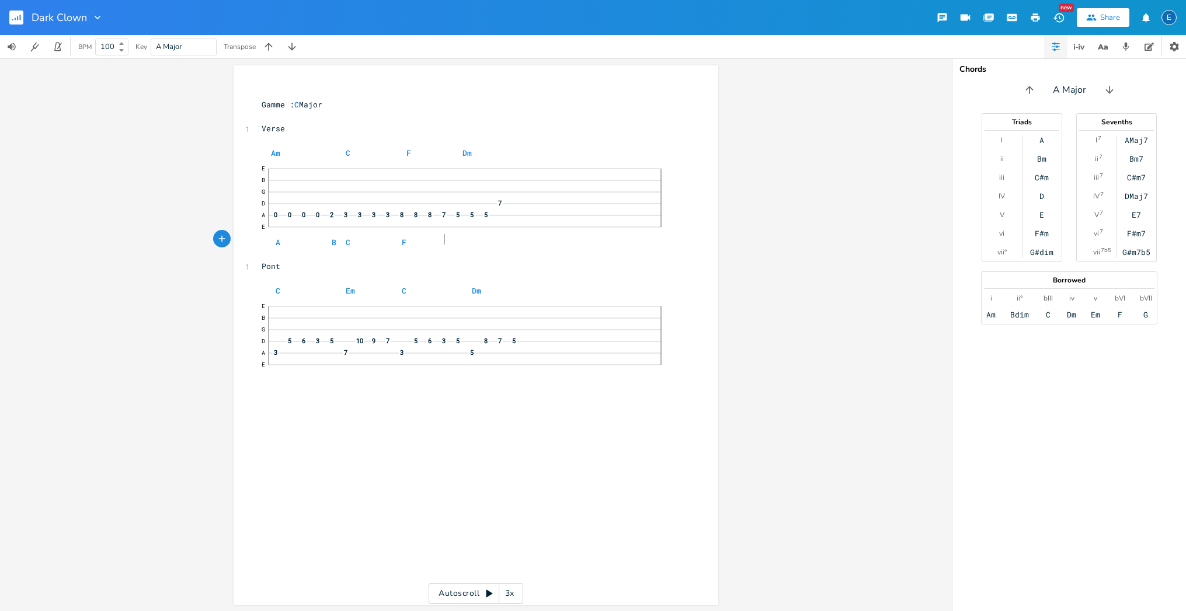
scroll to position [0, 10]
type textarea "E"
click at [452, 250] on li "E" at bounding box center [458, 252] width 35 height 12
type textarea "D"
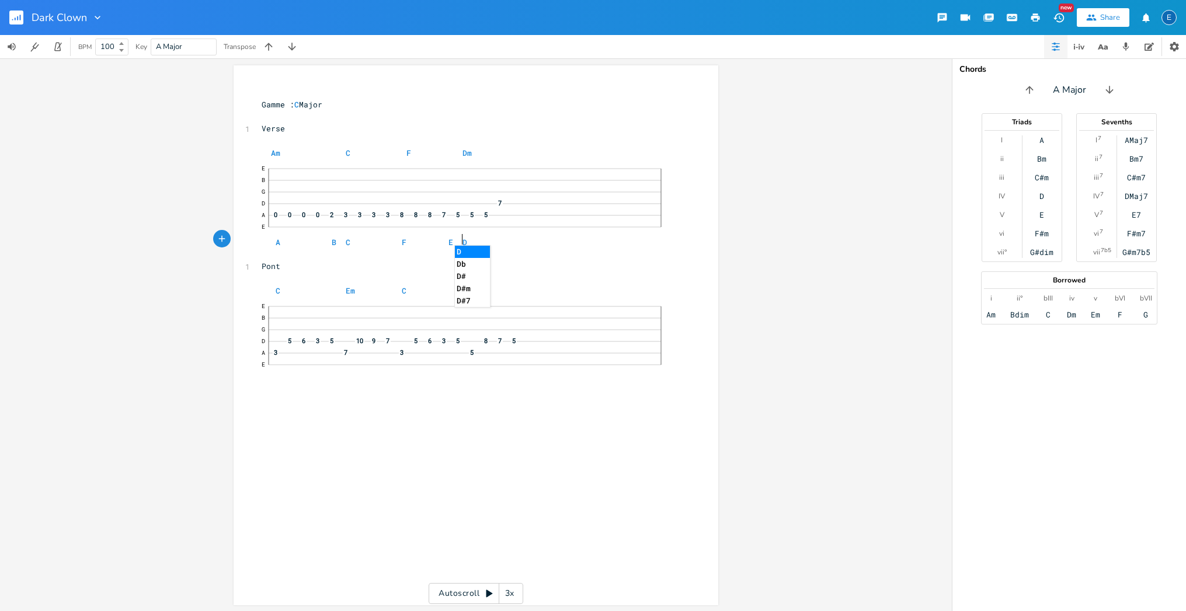
click at [462, 252] on li "D" at bounding box center [472, 252] width 35 height 12
type textarea "A"
click at [501, 252] on li "A" at bounding box center [513, 252] width 35 height 12
click at [273, 378] on pre "E B G D 5 6 3 5 10 9 7 5 6 3 5 8 7 5 A 3 7 3 5 E" at bounding box center [470, 341] width 422 height 89
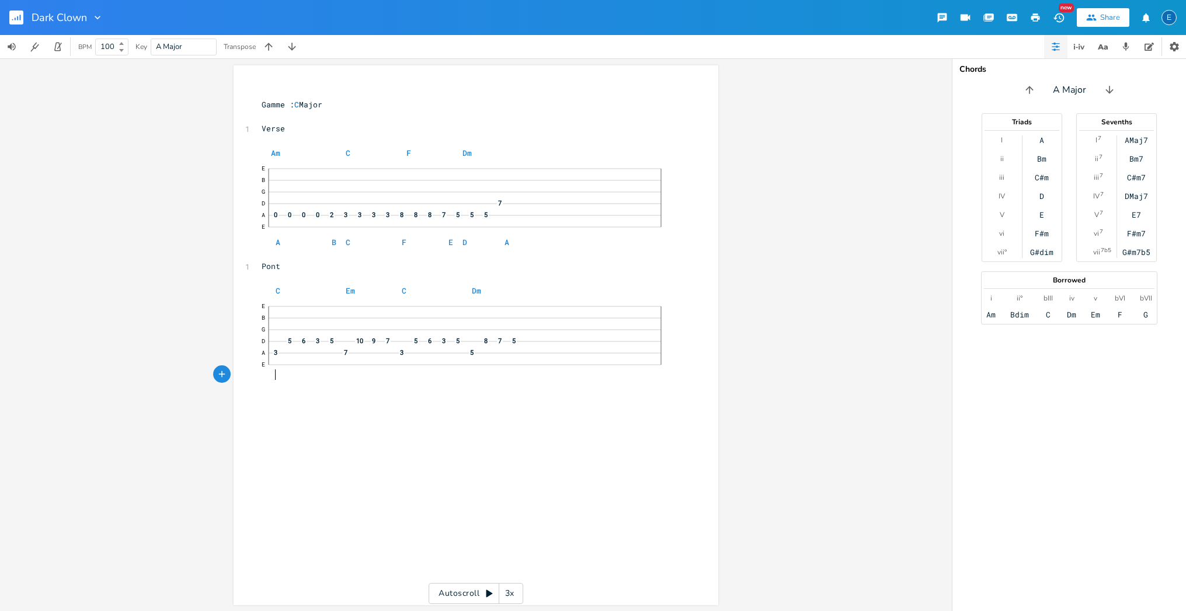
scroll to position [0, 9]
type textarea "C"
click at [285, 386] on li "C" at bounding box center [289, 387] width 35 height 12
type textarea "G"
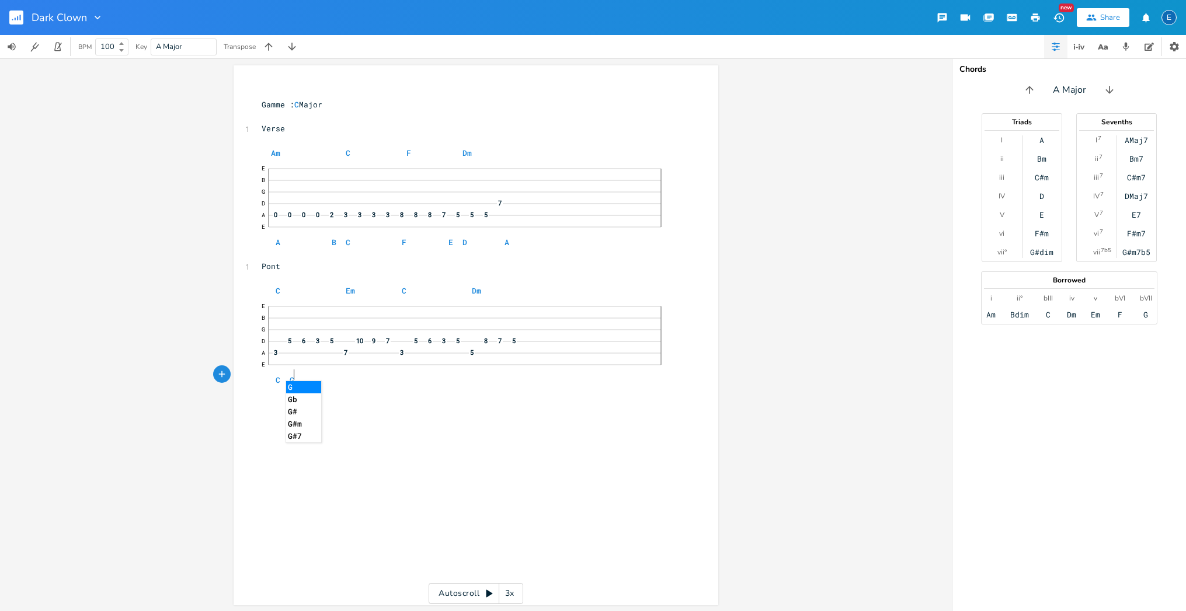
click at [291, 387] on li "G" at bounding box center [303, 387] width 35 height 12
type textarea "A"
click at [307, 399] on li "Ab" at bounding box center [316, 399] width 35 height 12
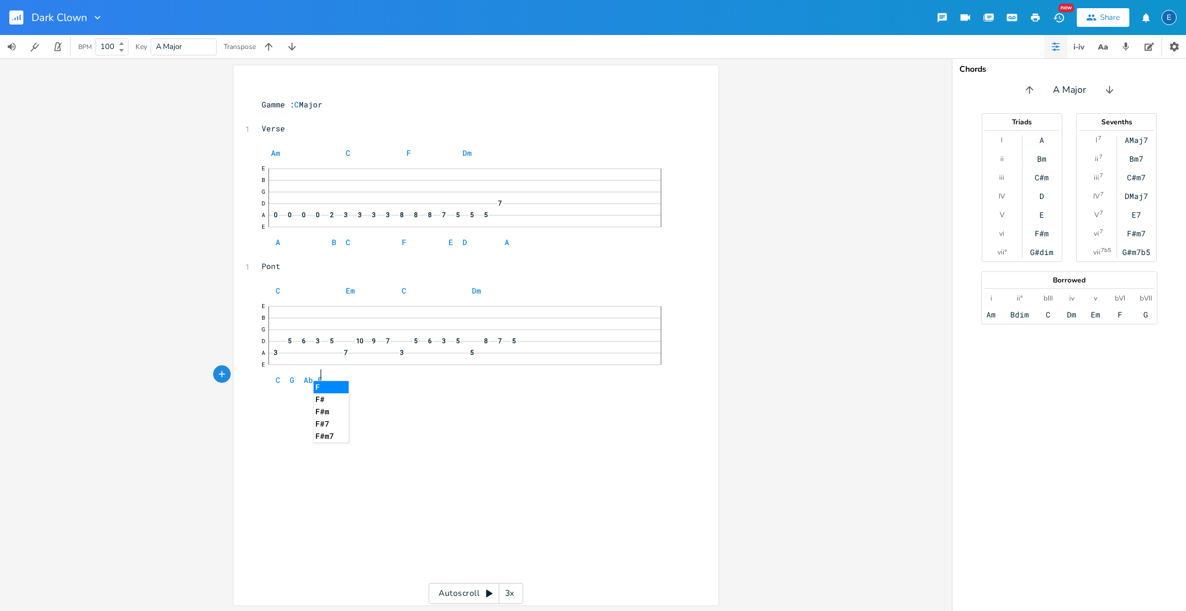
type textarea "F"
click at [325, 389] on li "F" at bounding box center [331, 387] width 35 height 12
type textarea "G"
click at [343, 387] on li "G" at bounding box center [344, 387] width 35 height 12
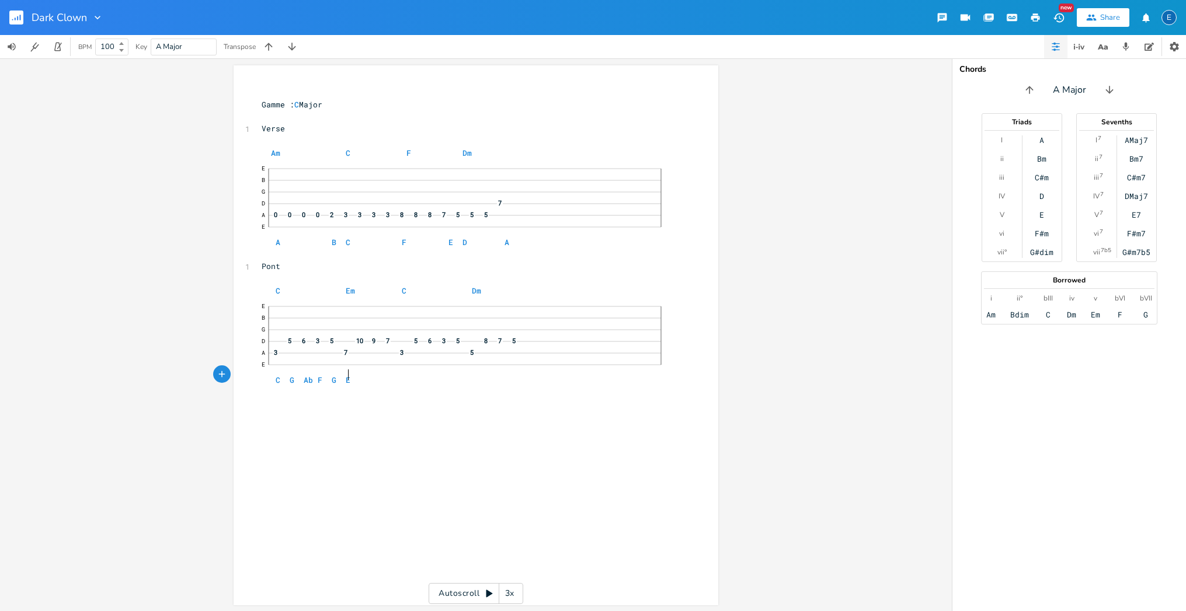
scroll to position [0, 7]
type textarea "E"
click at [353, 386] on li "E" at bounding box center [357, 387] width 35 height 12
type textarea "C"
click at [360, 387] on li "C" at bounding box center [371, 387] width 35 height 12
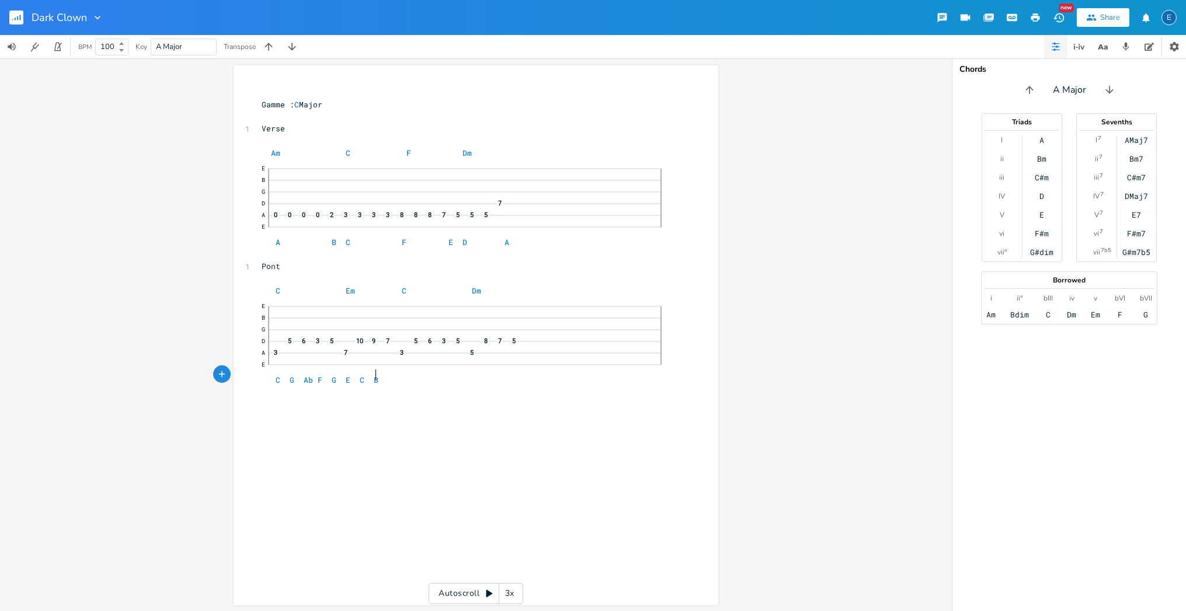
scroll to position [0, 8]
type textarea "B"
click at [371, 386] on li "B" at bounding box center [385, 387] width 35 height 12
type textarea "A"
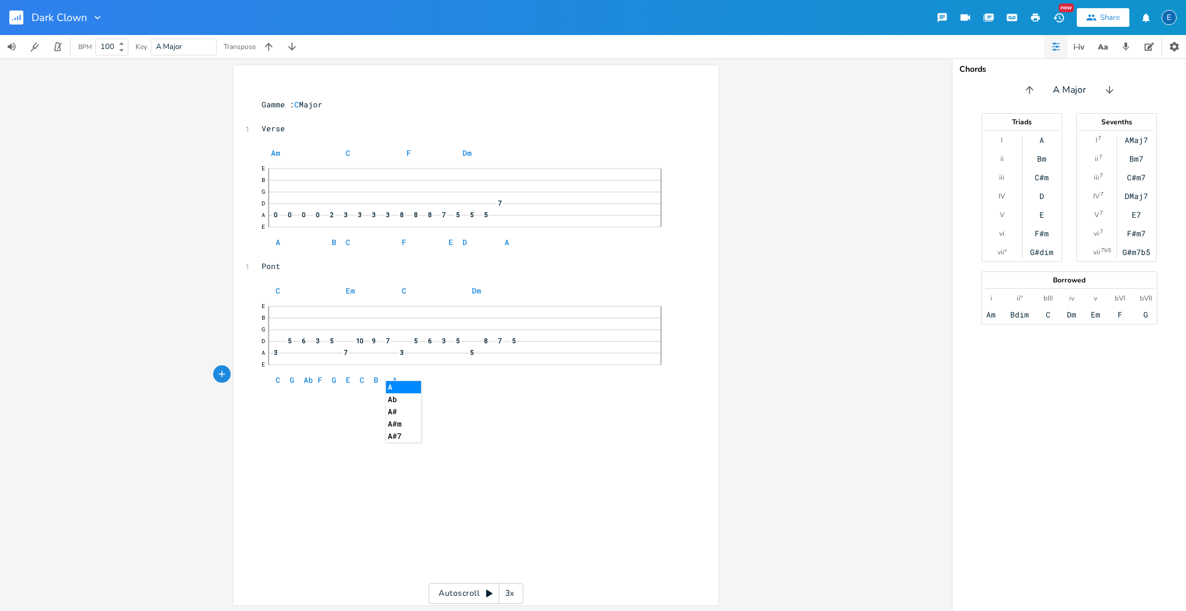
click at [390, 387] on li "A" at bounding box center [403, 387] width 35 height 12
type textarea "C"
click at [405, 386] on li "C" at bounding box center [417, 387] width 35 height 12
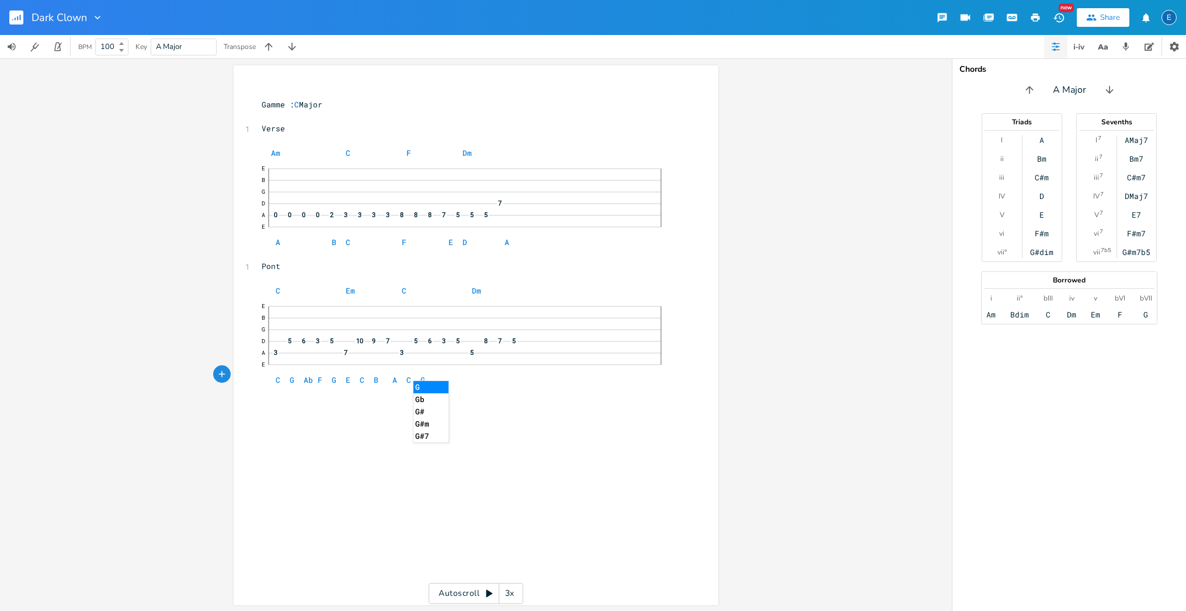
type textarea "G"
click at [432, 385] on li "G" at bounding box center [430, 387] width 35 height 12
type textarea "A"
click at [436, 397] on li "Ab" at bounding box center [444, 399] width 35 height 12
click at [444, 374] on pre "E B G D 5 6 3 5 10 9 7 5 6 3 5 8 7 5 A 3 7 3 5 E C G Ab F G E C B A C G Ab" at bounding box center [470, 341] width 422 height 89
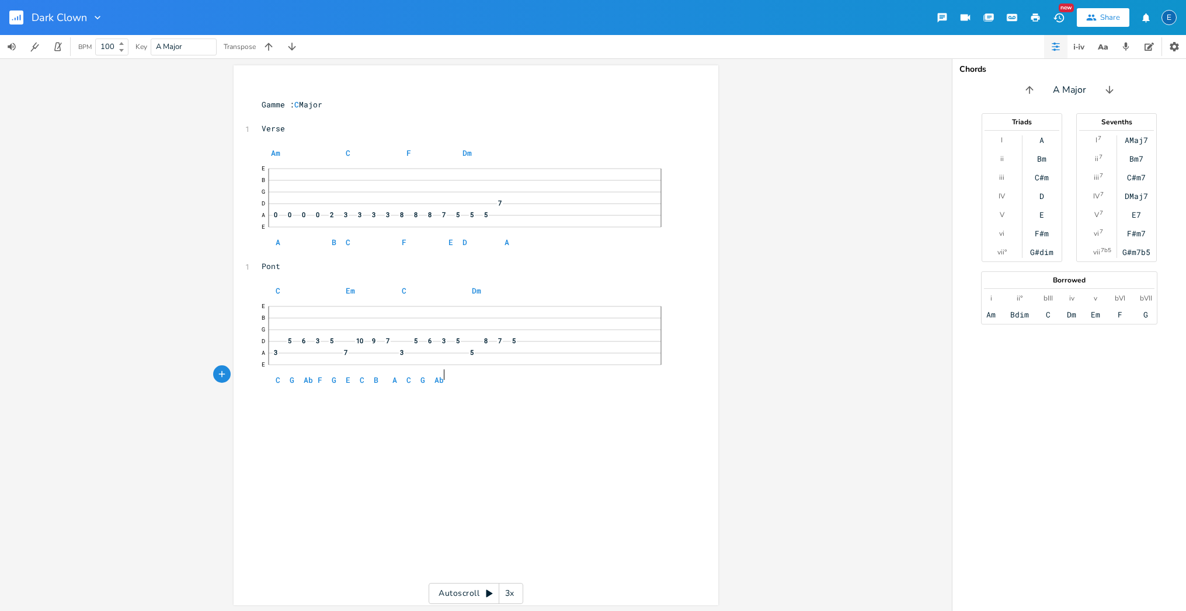
scroll to position [0, 2]
type textarea "F"
click at [448, 374] on pre "E B G D 5 6 3 5 10 9 7 5 6 3 5 8 7 5 A 3 7 3 5 E C G Ab F G E C B A C G Ab F" at bounding box center [470, 341] width 422 height 89
click at [445, 385] on li "F" at bounding box center [458, 387] width 35 height 12
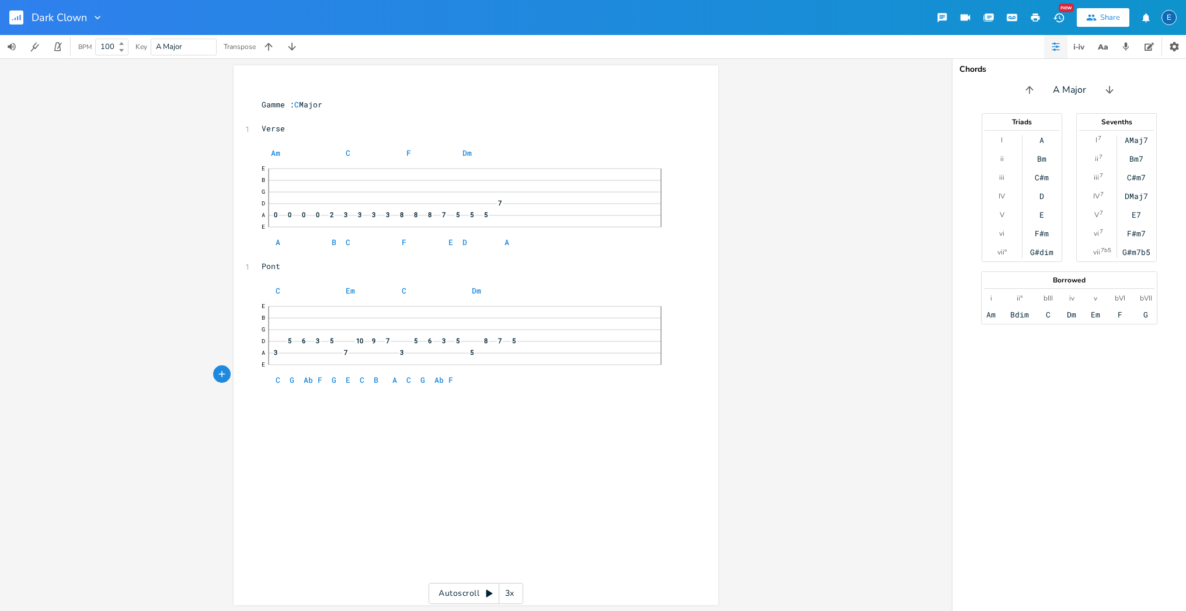
scroll to position [0, 8]
type textarea "G"
click at [457, 385] on li "G" at bounding box center [471, 387] width 35 height 12
type textarea "D"
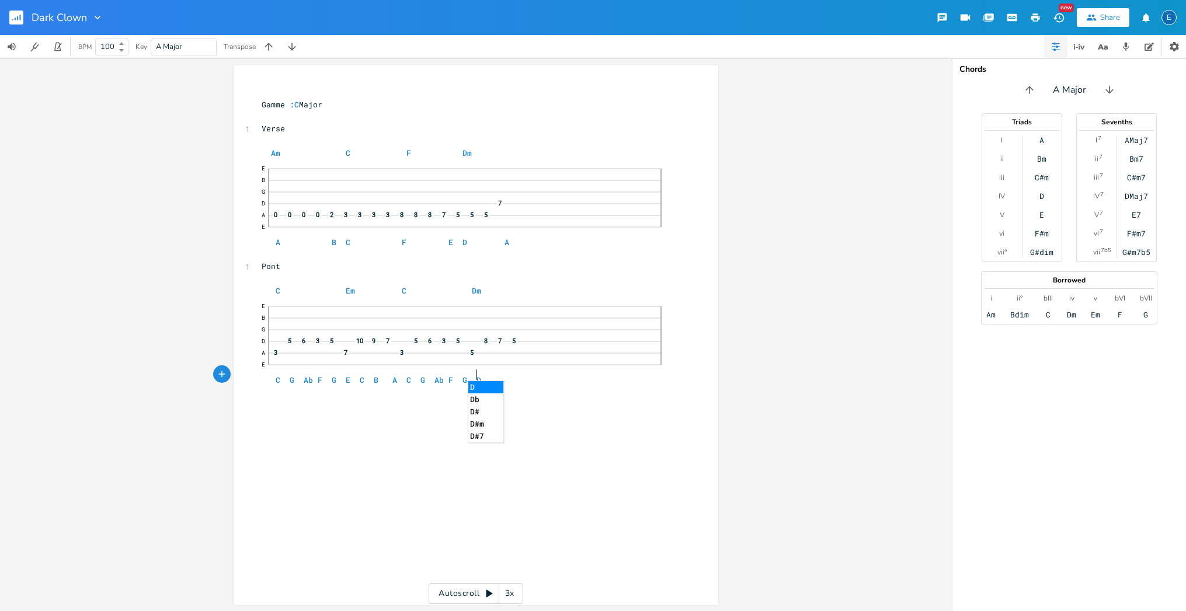
click at [475, 384] on li "D" at bounding box center [485, 387] width 35 height 12
type textarea "B"
click at [489, 399] on li "Bb" at bounding box center [499, 399] width 35 height 12
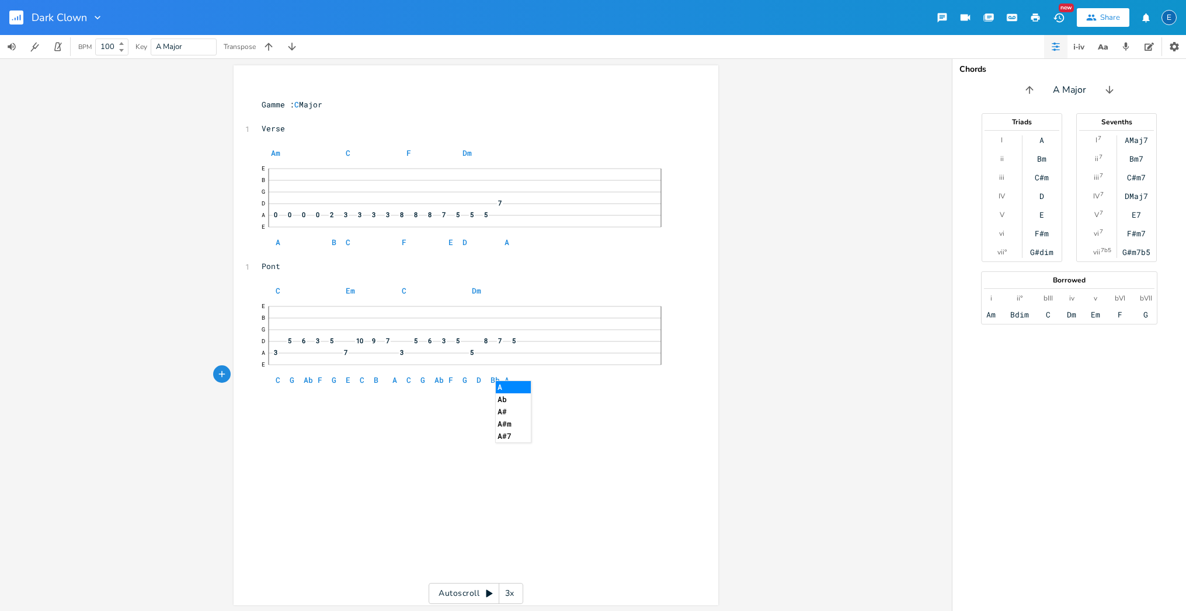
type textarea "A"
click at [502, 385] on li "A" at bounding box center [513, 387] width 35 height 12
type textarea "G"
click at [520, 387] on li "G" at bounding box center [526, 387] width 35 height 12
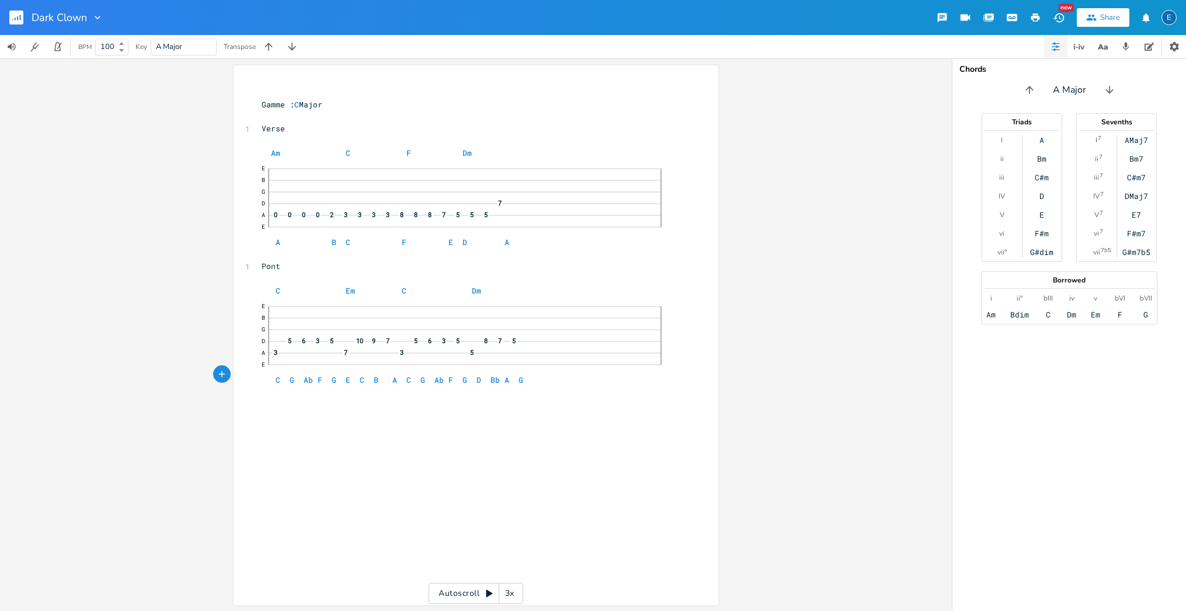
click at [476, 398] on pre "​" at bounding box center [470, 404] width 422 height 12
click at [15, 18] on g "button" at bounding box center [16, 18] width 14 height 14
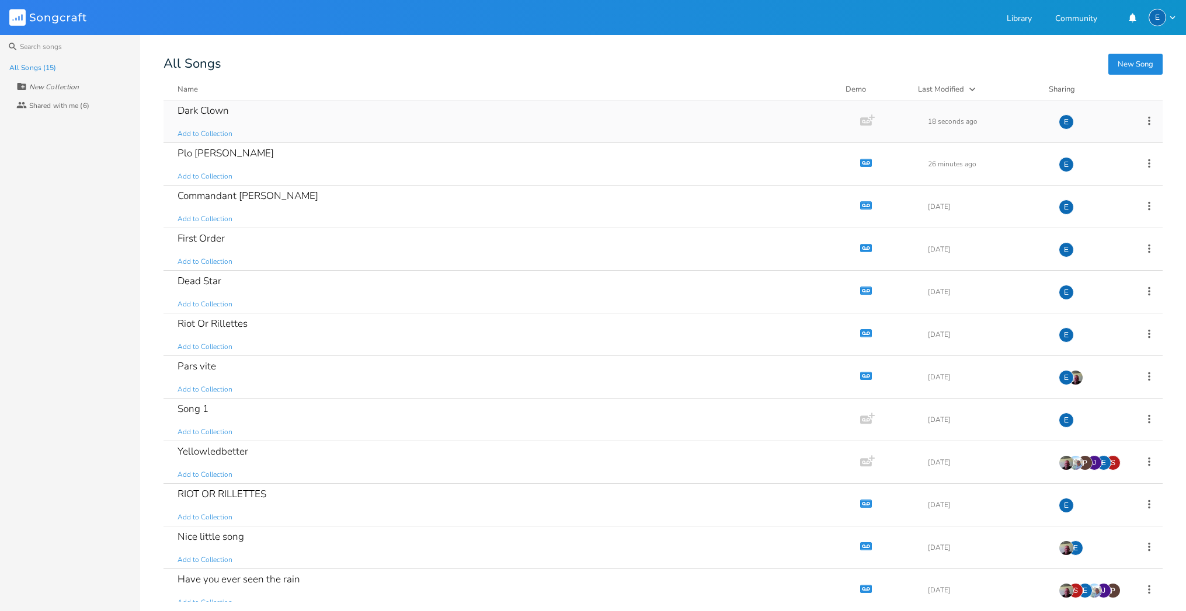
click at [205, 111] on div "Dark Clown" at bounding box center [202, 111] width 51 height 10
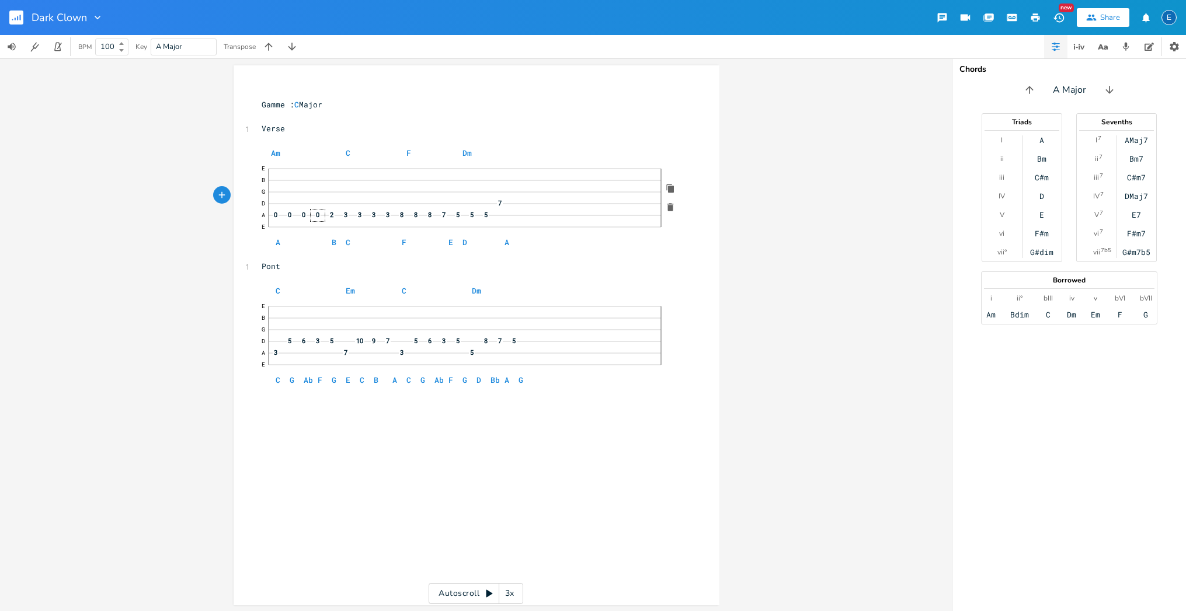
click span "0"
drag, startPoint x: 329, startPoint y: 211, endPoint x: 306, endPoint y: 210, distance: 22.8
click at [306, 210] on icon "E B G D 7 A 0 0 0 2 3 3 3 3 8 8 8 7 5 5 5 E" at bounding box center [465, 198] width 392 height 58
drag, startPoint x: 328, startPoint y: 211, endPoint x: 310, endPoint y: 211, distance: 17.5
click at [310, 211] on icon "E B G D 7 A 0 0 0 — 2 3 3 3 3 8 8 8 7 5 5 5 E" at bounding box center [465, 198] width 392 height 58
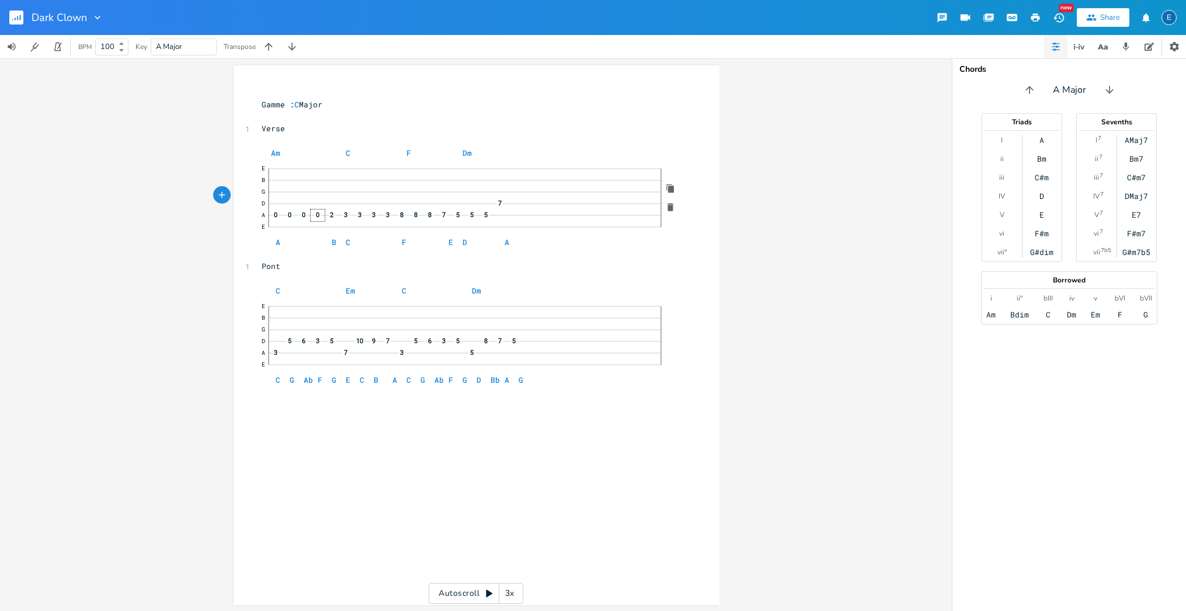
drag, startPoint x: 326, startPoint y: 210, endPoint x: 315, endPoint y: 210, distance: 11.1
click at [312, 210] on icon "E B G D 7 A 0 0 0 — 2 3 3 3 3 8 8 8 7 5 5 5 E" at bounding box center [465, 198] width 392 height 58
drag, startPoint x: 329, startPoint y: 210, endPoint x: 318, endPoint y: 210, distance: 11.1
click at [318, 210] on icon "E B G D 7 A 0 0 0 — 2 3 3 3 3 8 8 8 7 5 5 5 E" at bounding box center [465, 198] width 392 height 58
click span "2"
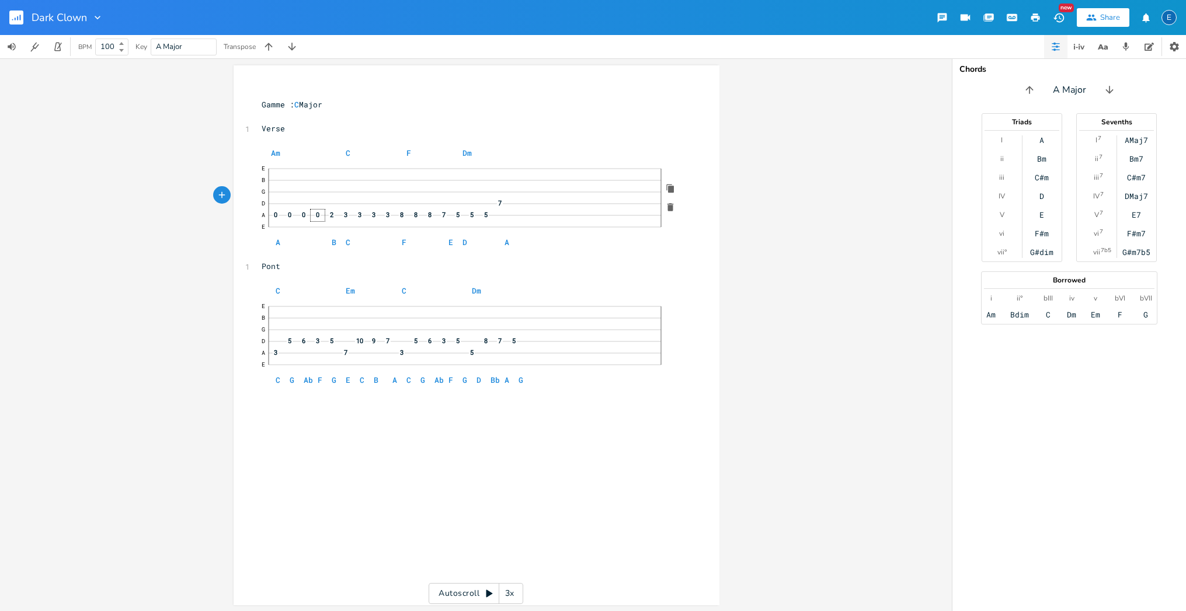
click span "2"
drag, startPoint x: 329, startPoint y: 210, endPoint x: 317, endPoint y: 209, distance: 11.7
click at [315, 209] on icon "E B G D 7 A 0 0 0 — 2 3 3 3 3 8 8 8 7 5 5 5 E" at bounding box center [465, 198] width 392 height 58
click span "2"
drag, startPoint x: 321, startPoint y: 210, endPoint x: 311, endPoint y: 210, distance: 10.5
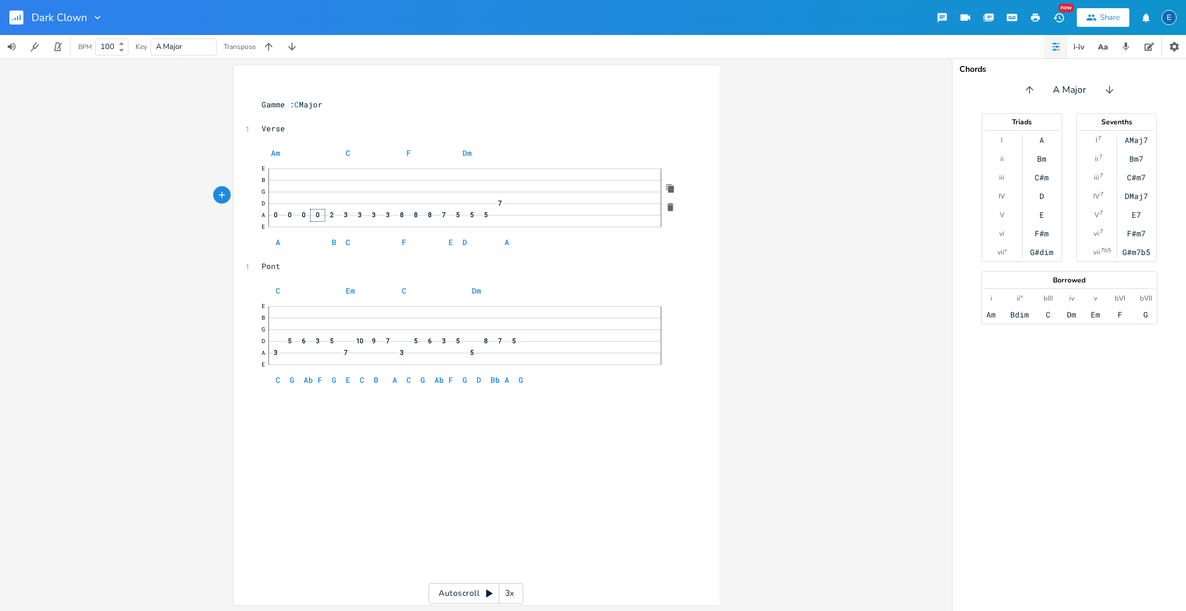
click at [311, 210] on icon "E B G D 7 A 0 0 0 — 2 3 3 3 3 8 8 8 7 5 5 5 E" at bounding box center [465, 198] width 392 height 58
drag, startPoint x: 323, startPoint y: 211, endPoint x: 312, endPoint y: 211, distance: 11.7
click at [312, 211] on icon "E B G D 7 A 0 0 0 — 2 3 3 3 3 8 8 8 7 5 5 5 E" at bounding box center [465, 198] width 392 height 58
drag, startPoint x: 329, startPoint y: 210, endPoint x: 311, endPoint y: 210, distance: 18.1
click at [311, 210] on icon "E B G D 7 A 0 0 0 — 2 3 3 3 3 8 8 8 7 5 5 5 E" at bounding box center [465, 198] width 392 height 58
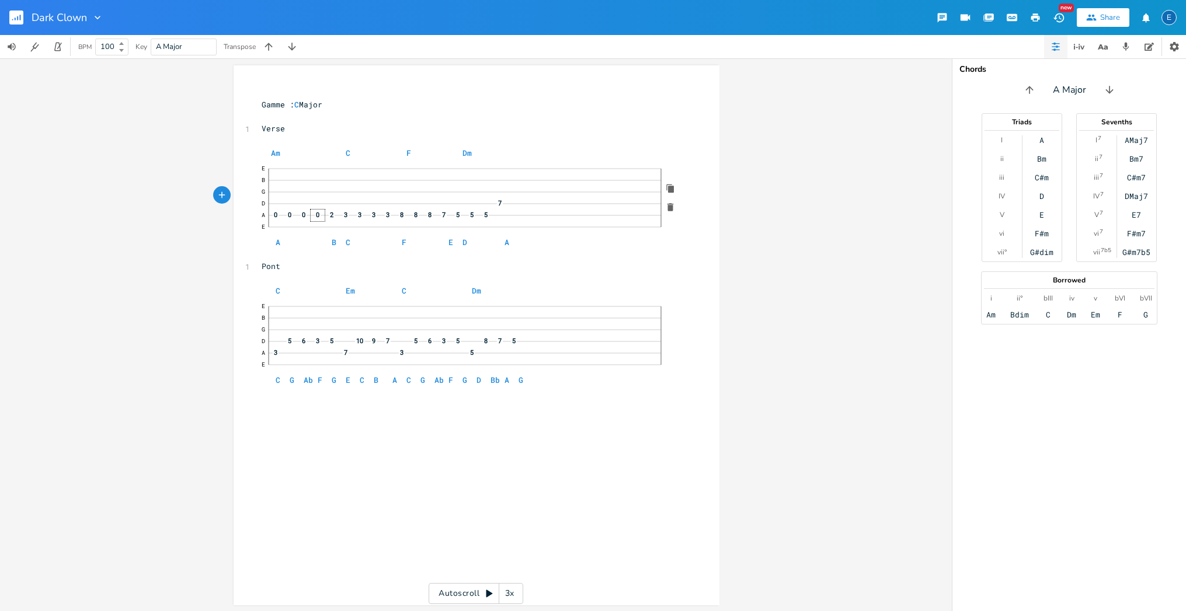
click span "2"
click at [318, 211] on icon "E B G D 7 A 0 0 0 — 2 3 3 3 3 8 8 8 7 5 5 5 E" at bounding box center [465, 198] width 392 height 58
drag, startPoint x: 303, startPoint y: 213, endPoint x: 315, endPoint y: 213, distance: 12.3
click at [315, 213] on icon "E B G D 7 A 0 0 0 — 2 3 3 3 3 8 8 8 7 5 5 5 E" at bounding box center [465, 198] width 392 height 58
click span "—"
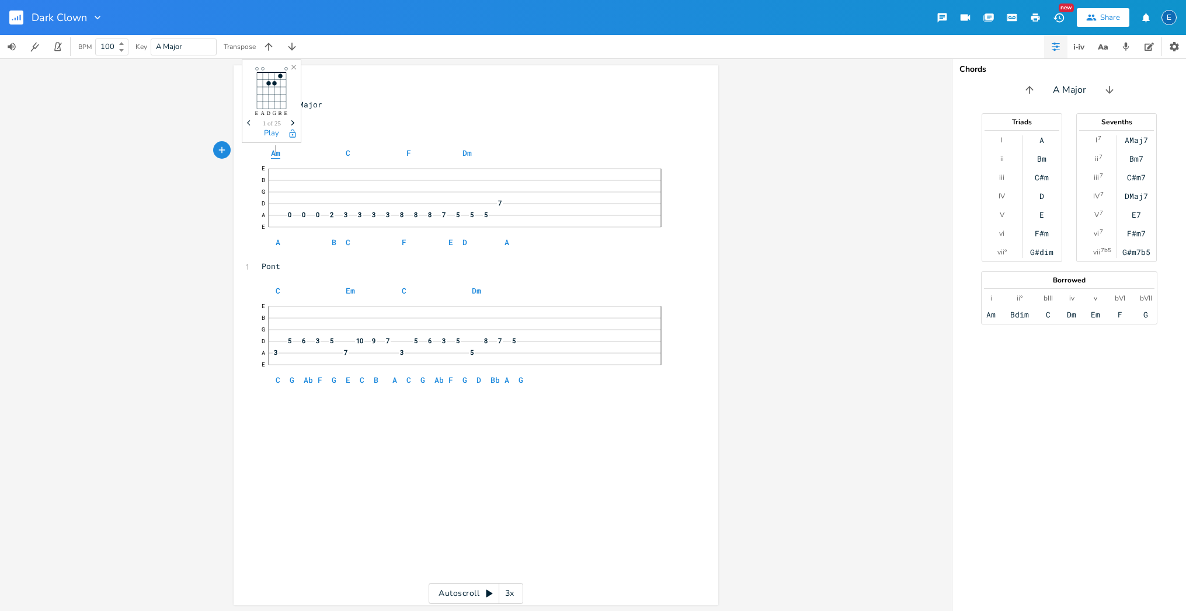
type textarea "m"
drag, startPoint x: 270, startPoint y: 148, endPoint x: 282, endPoint y: 148, distance: 12.3
click at [282, 148] on div "m x ​ Gamme : C Major ​ 1 Verse ​ Am C F Dm E B G D 7 A 0 0 0 2 3 3 3 3 8 8 8 7…" at bounding box center [476, 335] width 485 height 540
click at [262, 149] on span "Am C F Dm" at bounding box center [367, 153] width 210 height 11
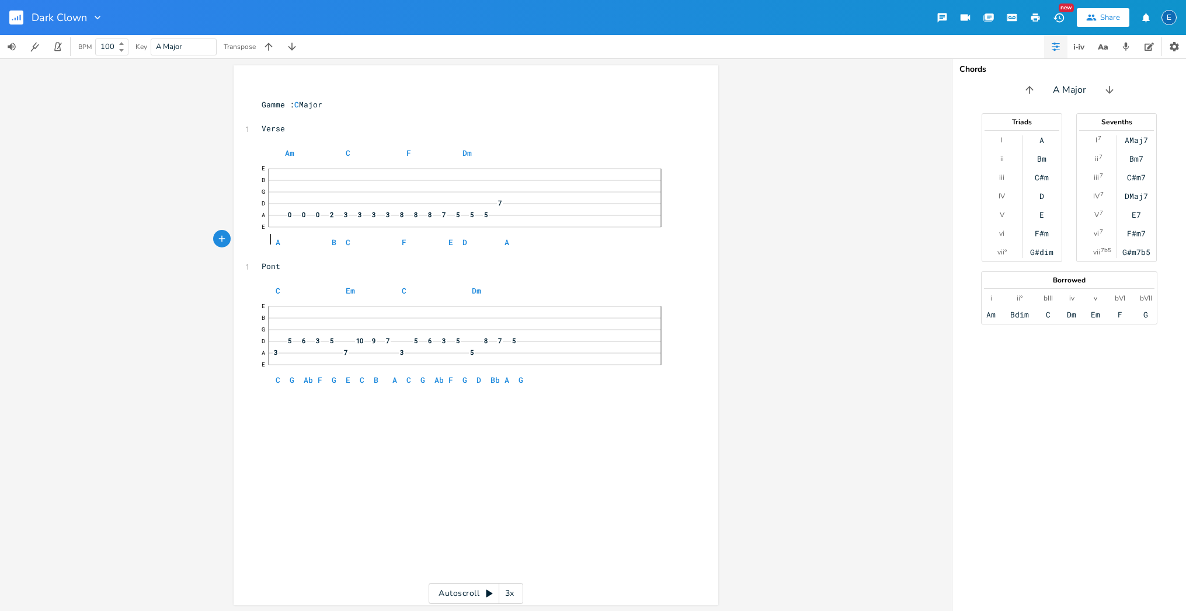
click at [268, 236] on span "E B G D 7 A 0 0 0 2 3 3 3 3 8 8 8 7 5 5 5 E A B C F E D A" at bounding box center [470, 203] width 417 height 88
